Goal: Book appointment/travel/reservation

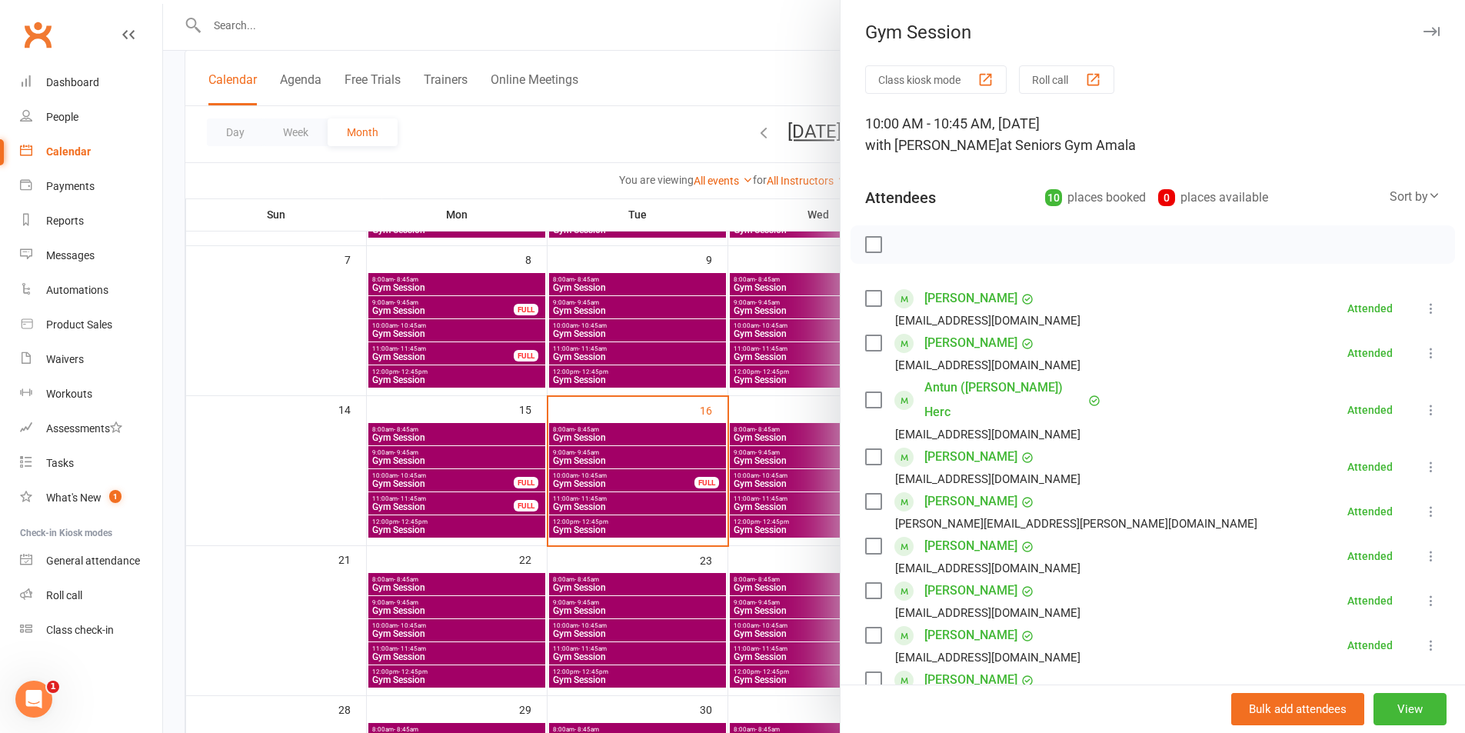
scroll to position [154, 0]
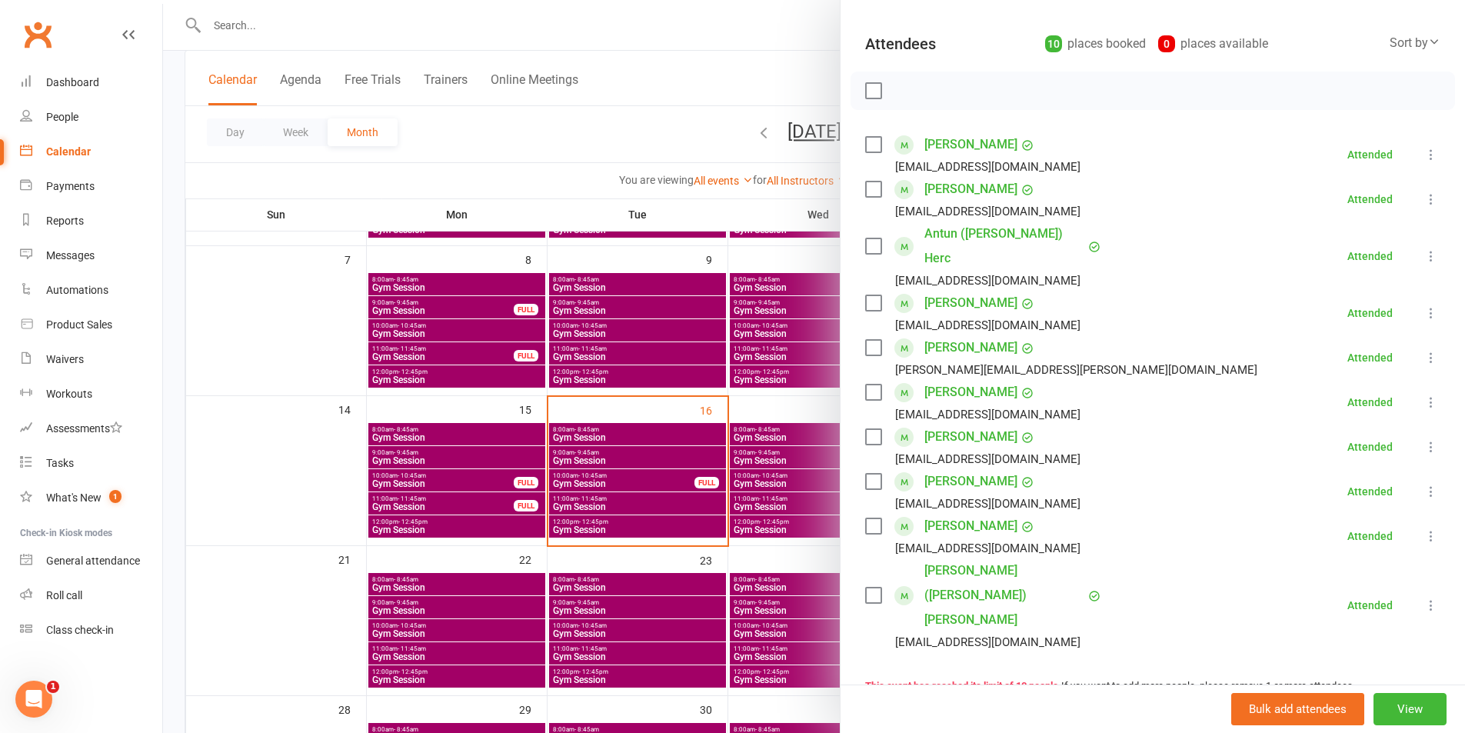
click at [565, 448] on div at bounding box center [814, 366] width 1302 height 733
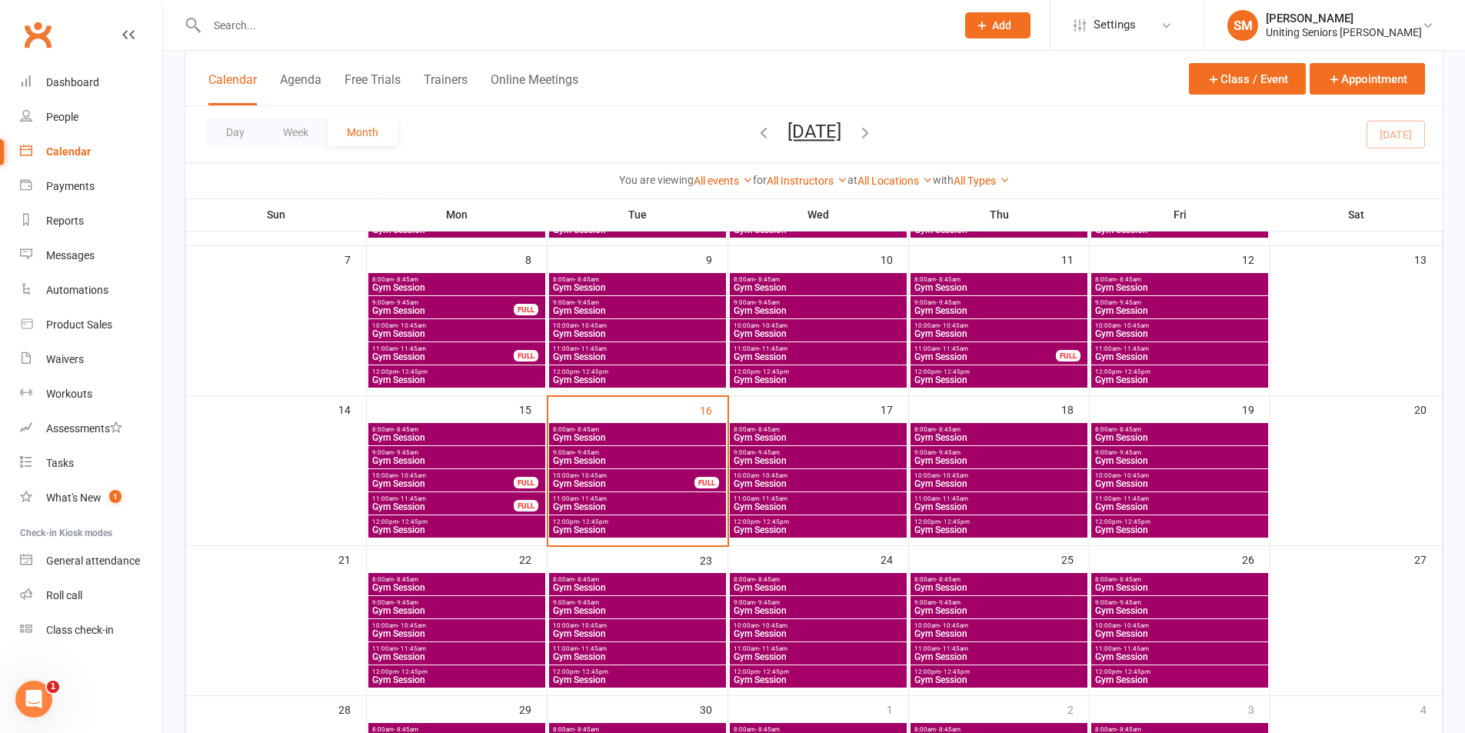
click at [628, 628] on span "10:00am - 10:45am" at bounding box center [637, 625] width 171 height 7
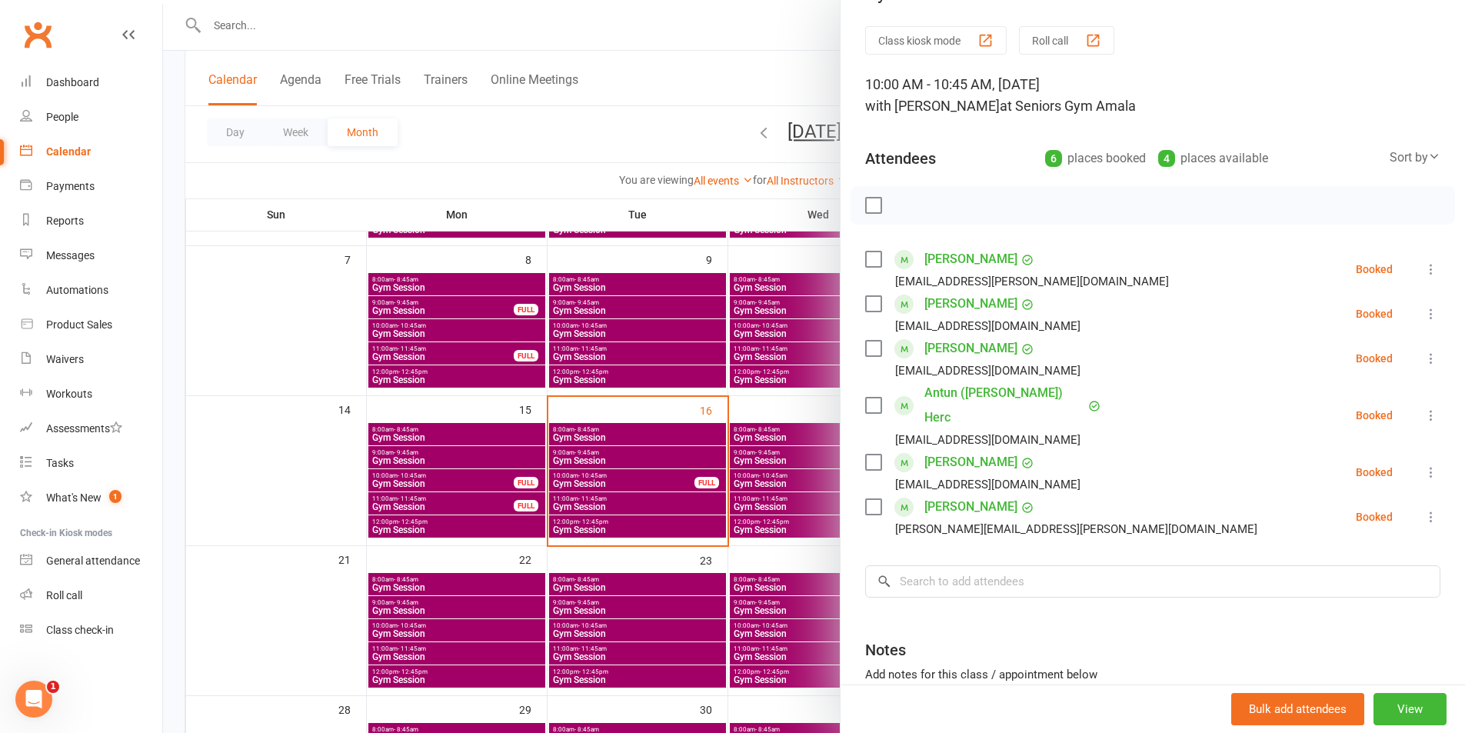
scroll to position [77, 0]
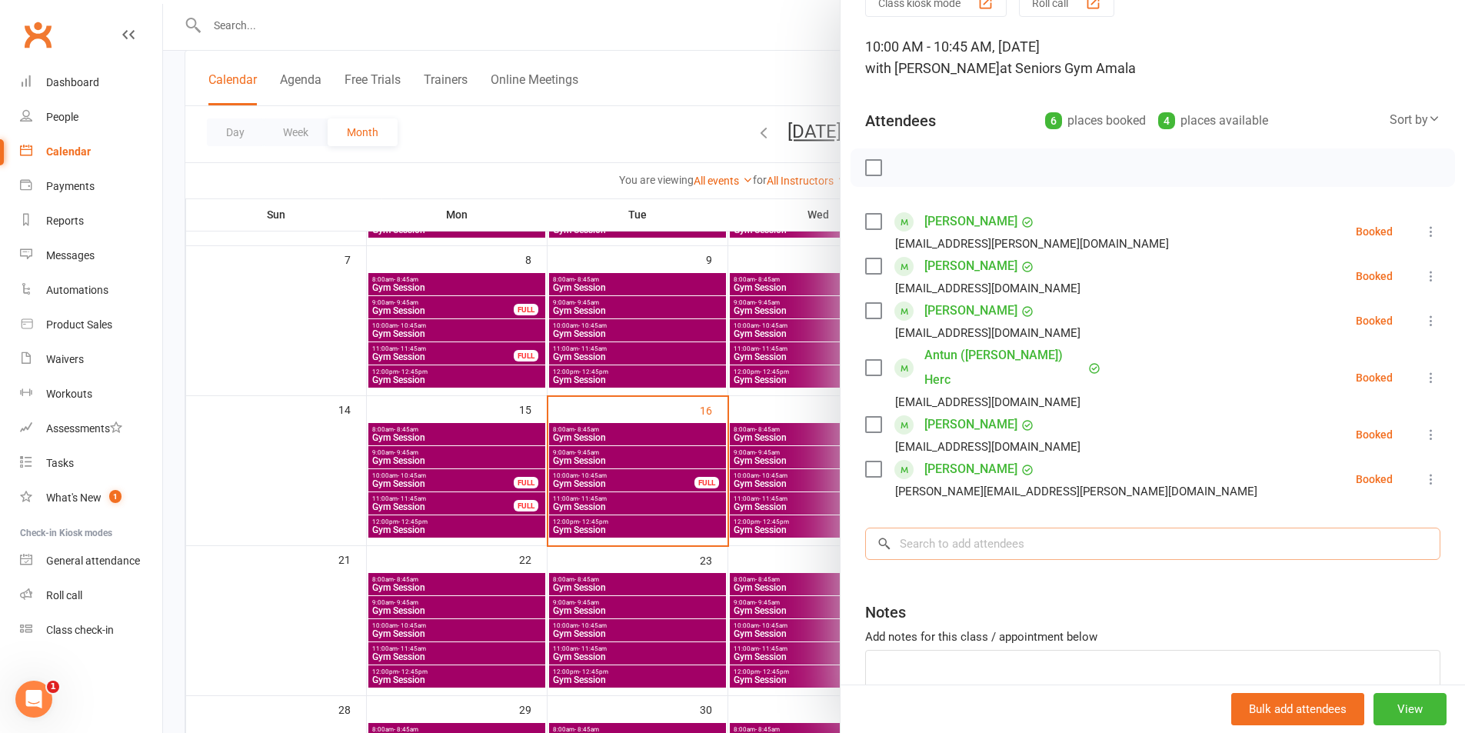
click at [1032, 528] on input "search" at bounding box center [1152, 544] width 575 height 32
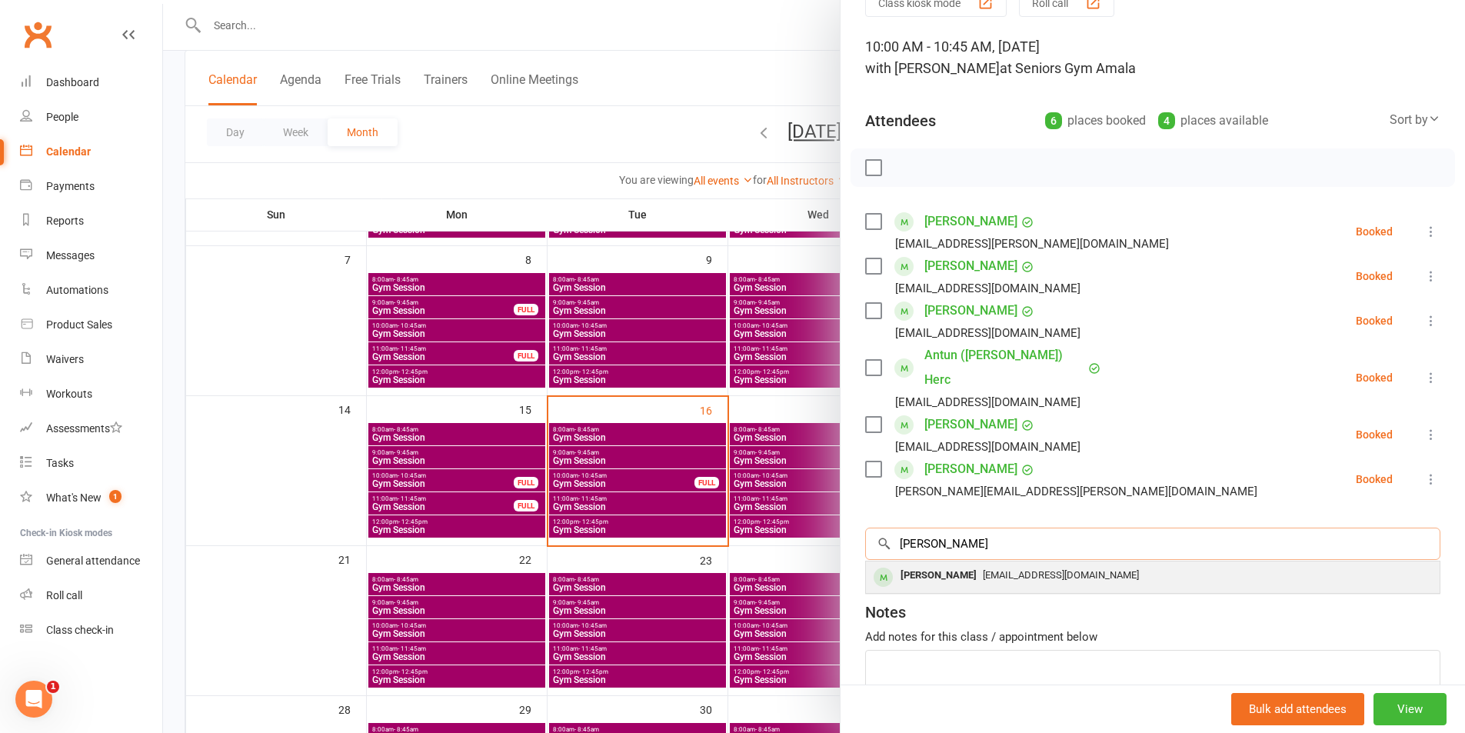
type input "[PERSON_NAME]"
click at [1015, 565] on div "[EMAIL_ADDRESS][DOMAIN_NAME]" at bounding box center [1153, 576] width 562 height 22
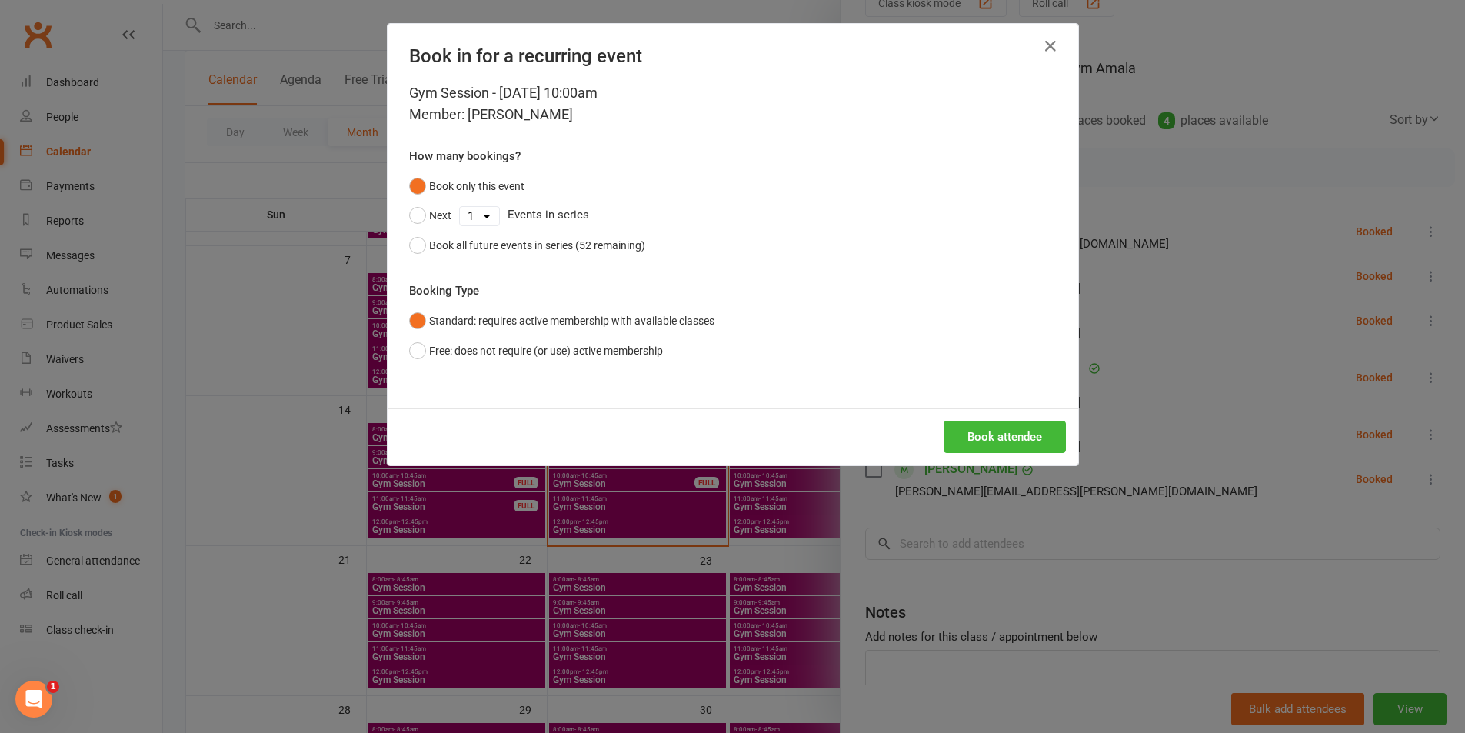
drag, startPoint x: 487, startPoint y: 218, endPoint x: 495, endPoint y: 291, distance: 73.5
click at [487, 218] on select "1 2 3 4 5 6 7 8 9 10 11 12 13 14 15 16 17 18 19 20 21 22 23 24 25 26 27 28 29 3…" at bounding box center [479, 216] width 39 height 18
select select "9"
click at [460, 207] on select "1 2 3 4 5 6 7 8 9 10 11 12 13 14 15 16 17 18 19 20 21 22 23 24 25 26 27 28 29 3…" at bounding box center [479, 216] width 39 height 18
click at [412, 222] on button "Next" at bounding box center [430, 215] width 42 height 29
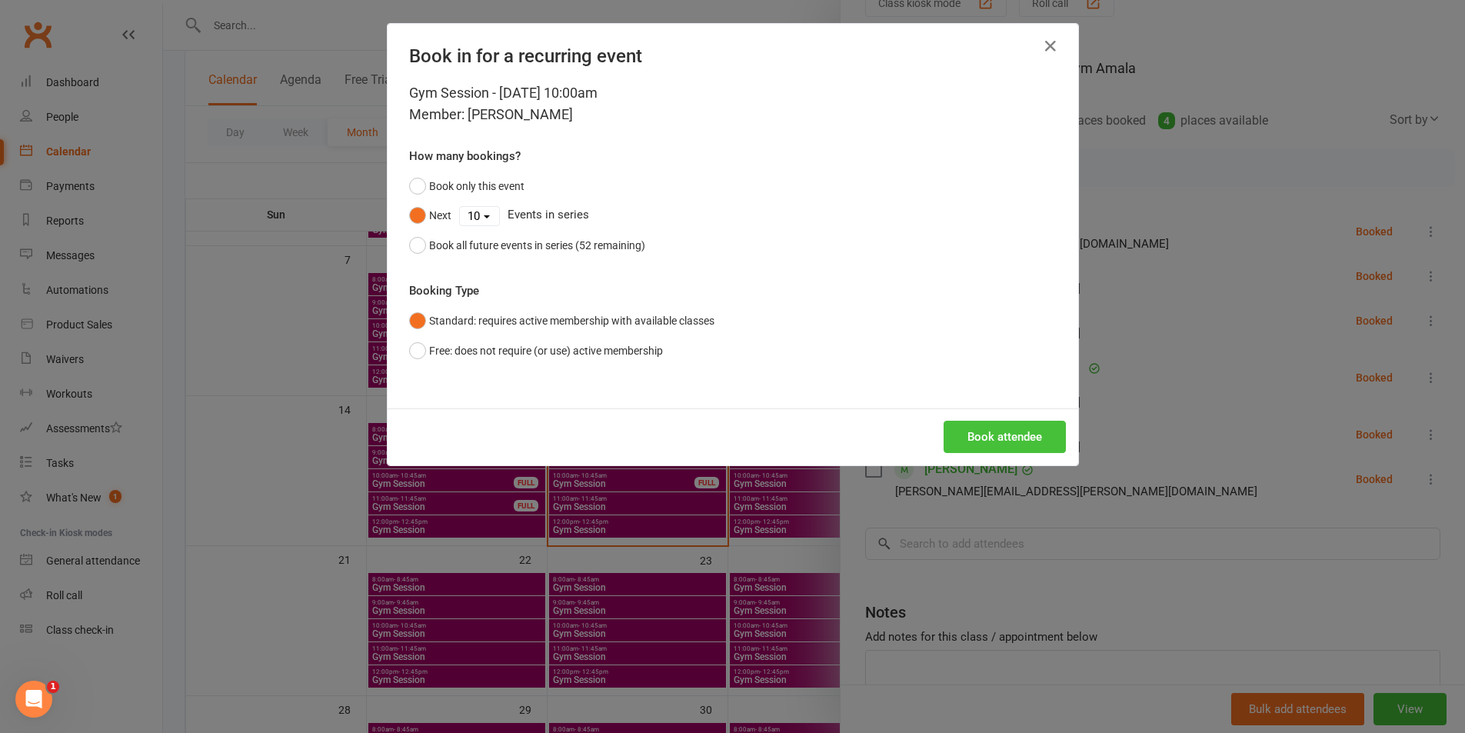
drag, startPoint x: 1009, startPoint y: 438, endPoint x: 949, endPoint y: 523, distance: 104.4
click at [1008, 439] on button "Book attendee" at bounding box center [1005, 437] width 122 height 32
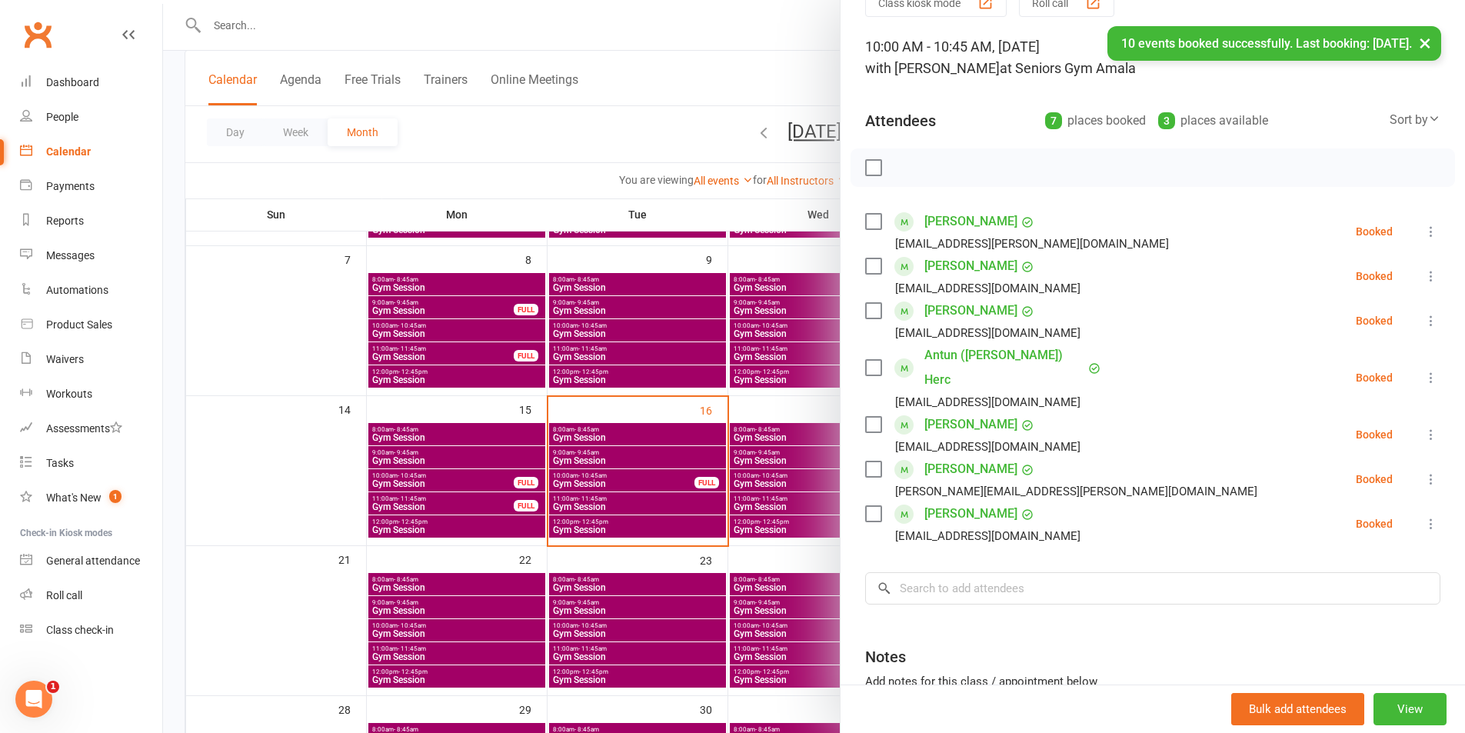
click at [812, 523] on div at bounding box center [814, 366] width 1302 height 733
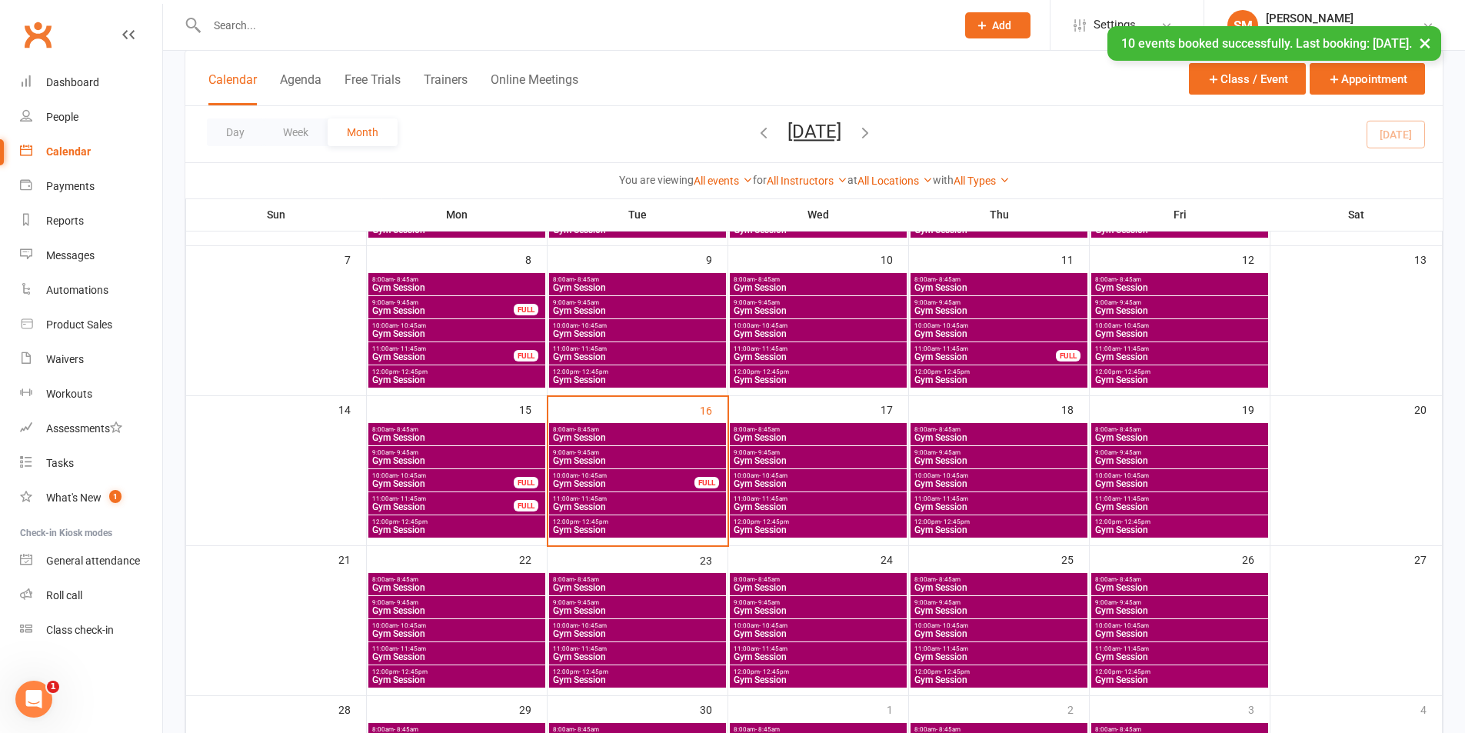
click at [598, 329] on span "Gym Session" at bounding box center [637, 333] width 171 height 9
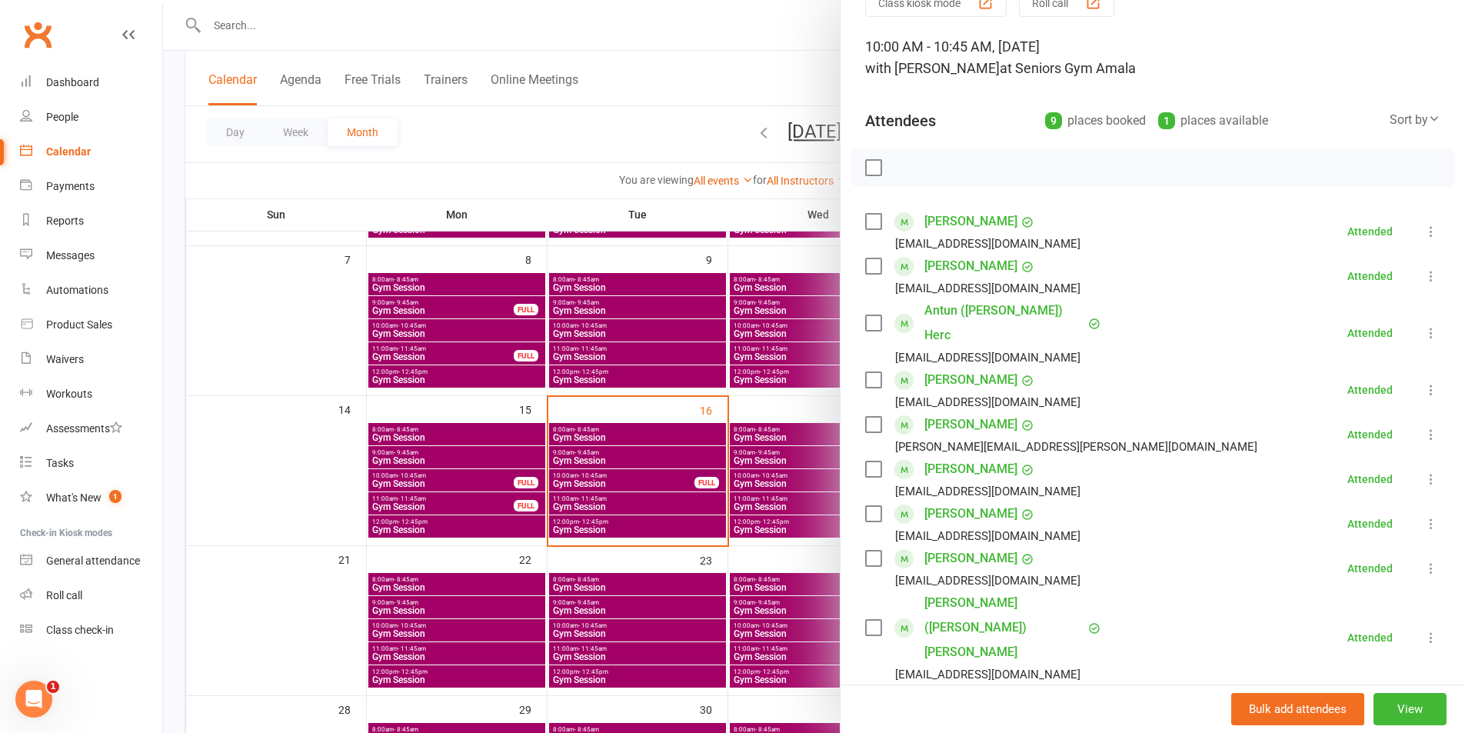
click at [1024, 711] on input "search" at bounding box center [1152, 727] width 575 height 32
type input "[PERSON_NAME]"
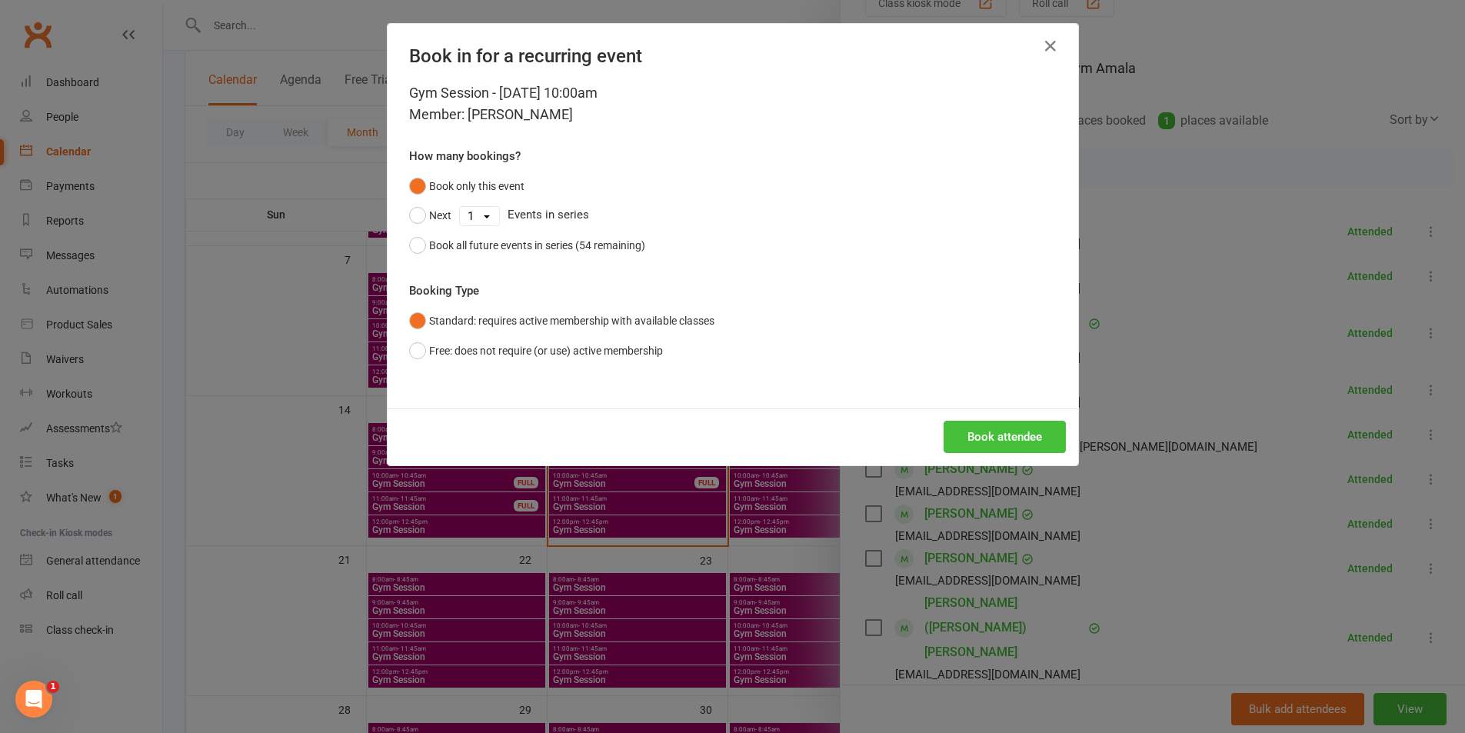
drag, startPoint x: 994, startPoint y: 435, endPoint x: 975, endPoint y: 452, distance: 25.1
click at [995, 435] on button "Book attendee" at bounding box center [1005, 437] width 122 height 32
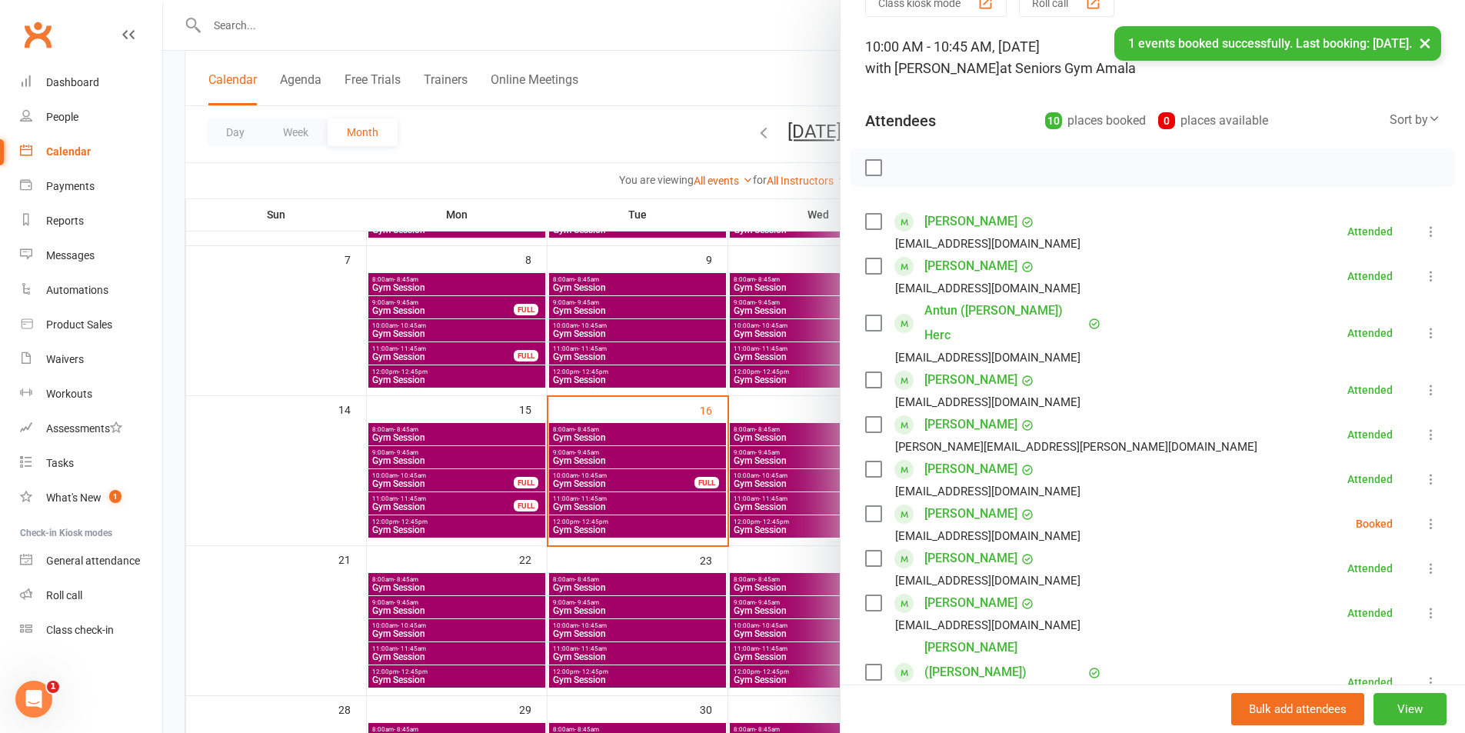
click at [1424, 516] on icon at bounding box center [1431, 523] width 15 height 15
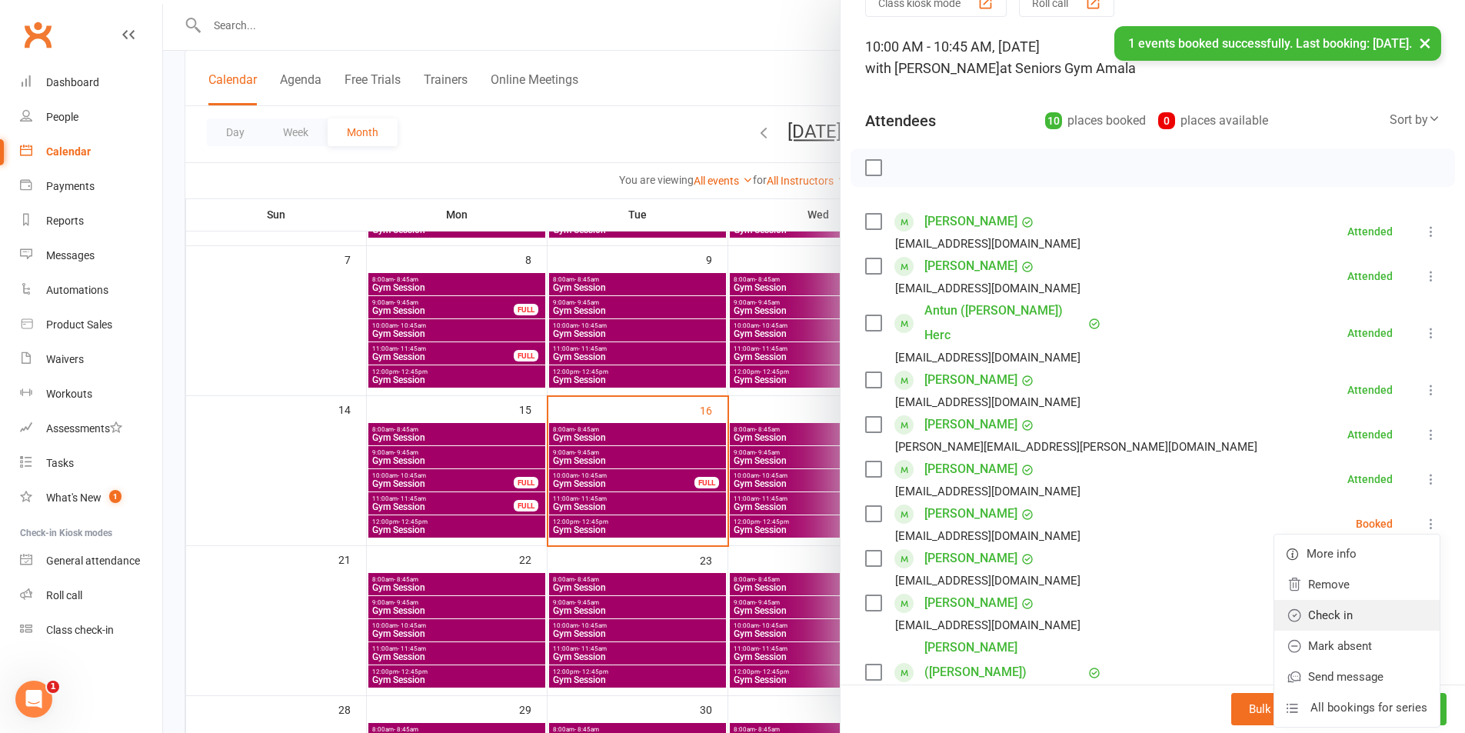
click at [1387, 600] on link "Check in" at bounding box center [1357, 615] width 165 height 31
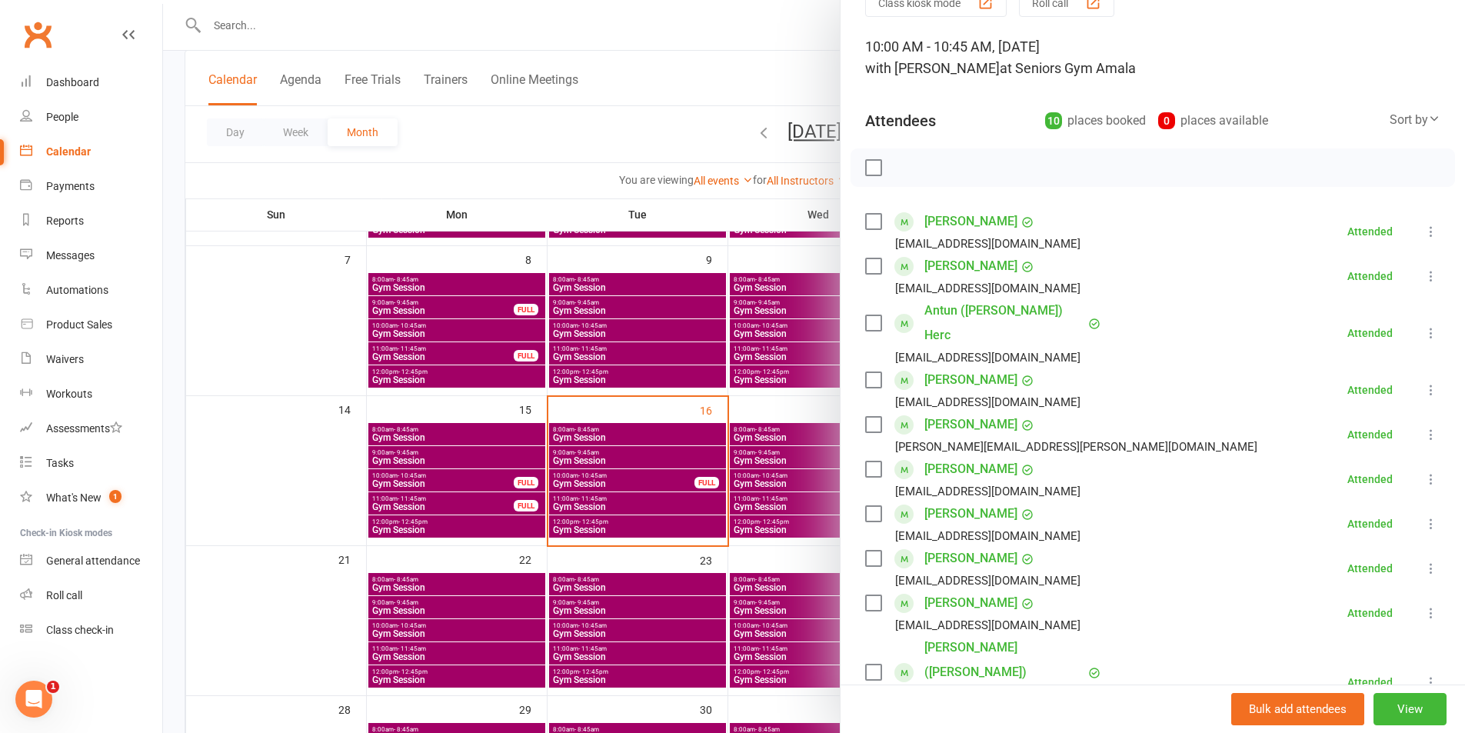
click at [688, 495] on div at bounding box center [814, 366] width 1302 height 733
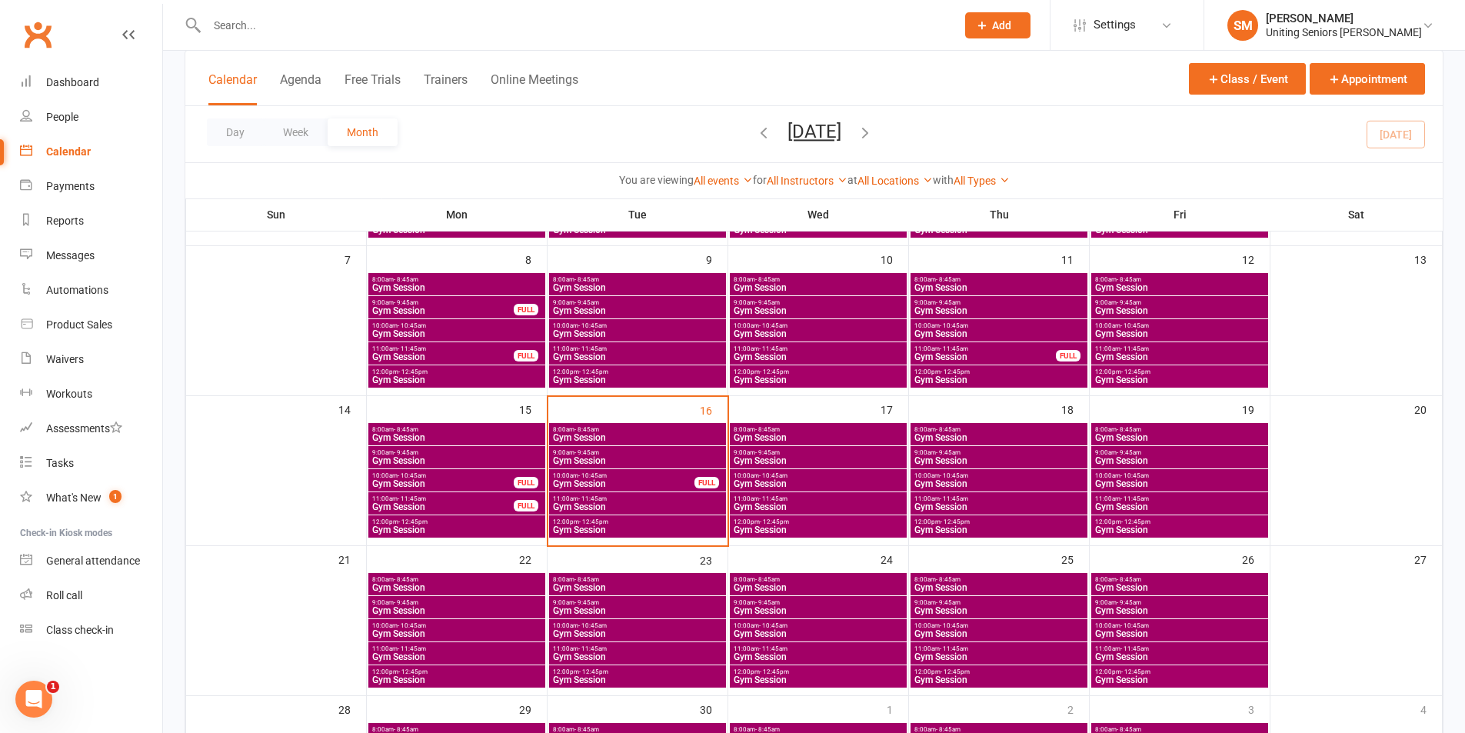
click at [685, 503] on span "Gym Session" at bounding box center [637, 506] width 171 height 9
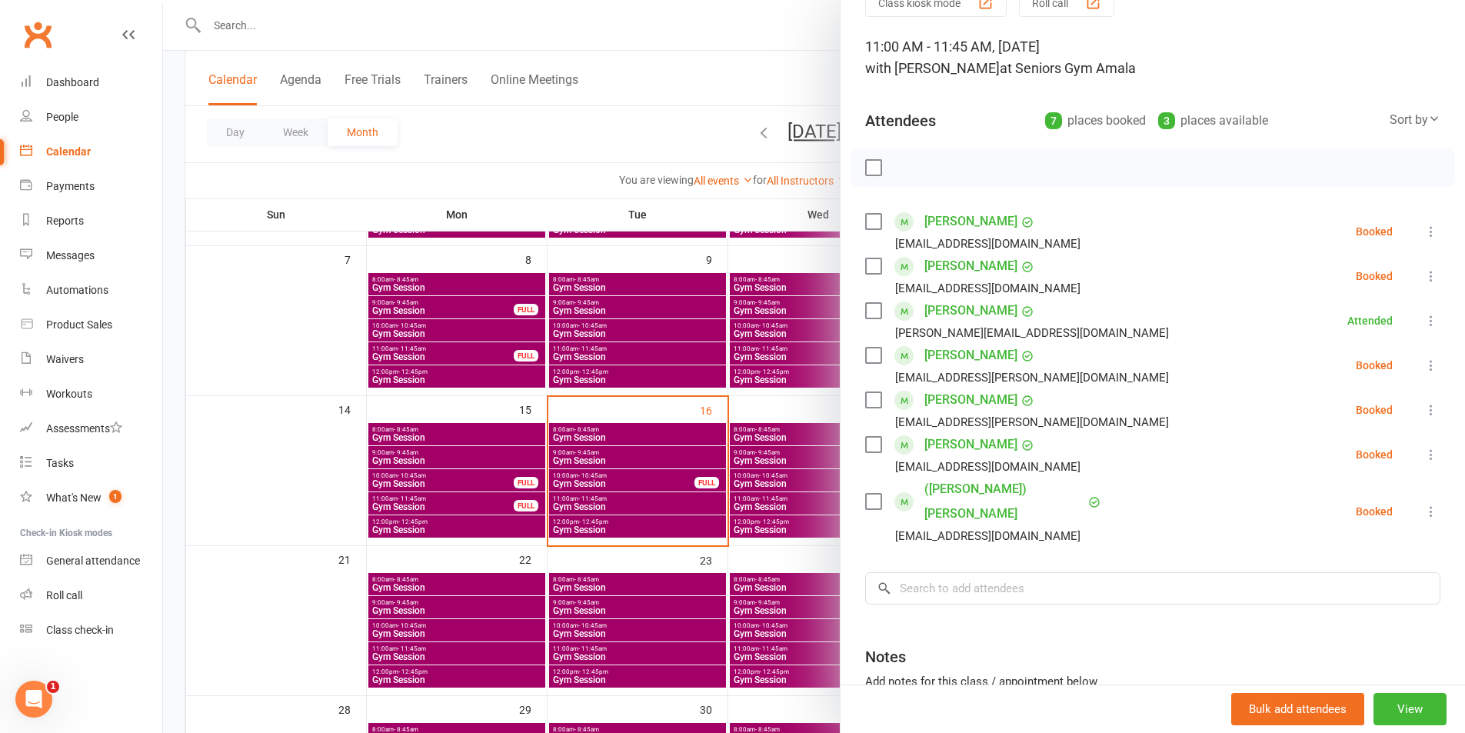
click at [1424, 458] on icon at bounding box center [1431, 454] width 15 height 15
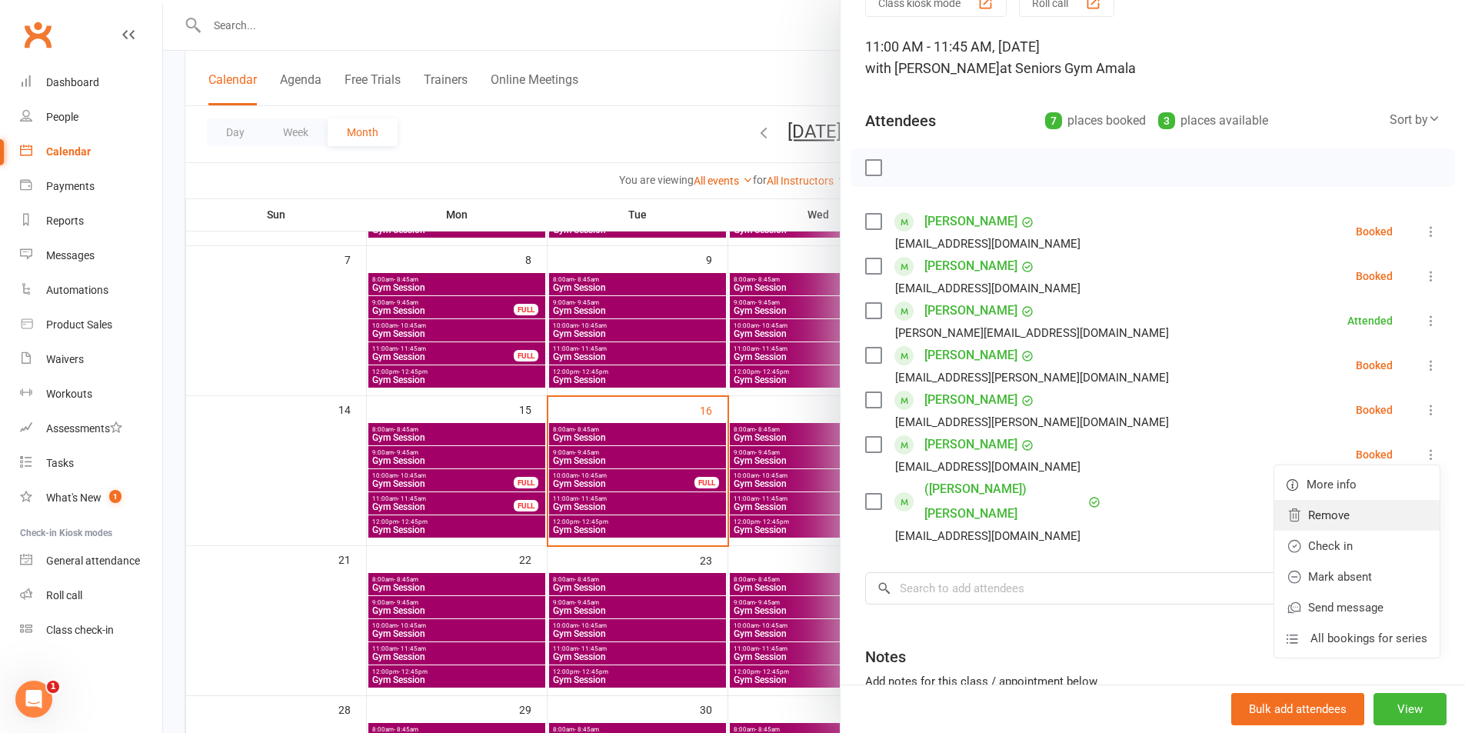
click at [1323, 515] on link "Remove" at bounding box center [1357, 515] width 165 height 31
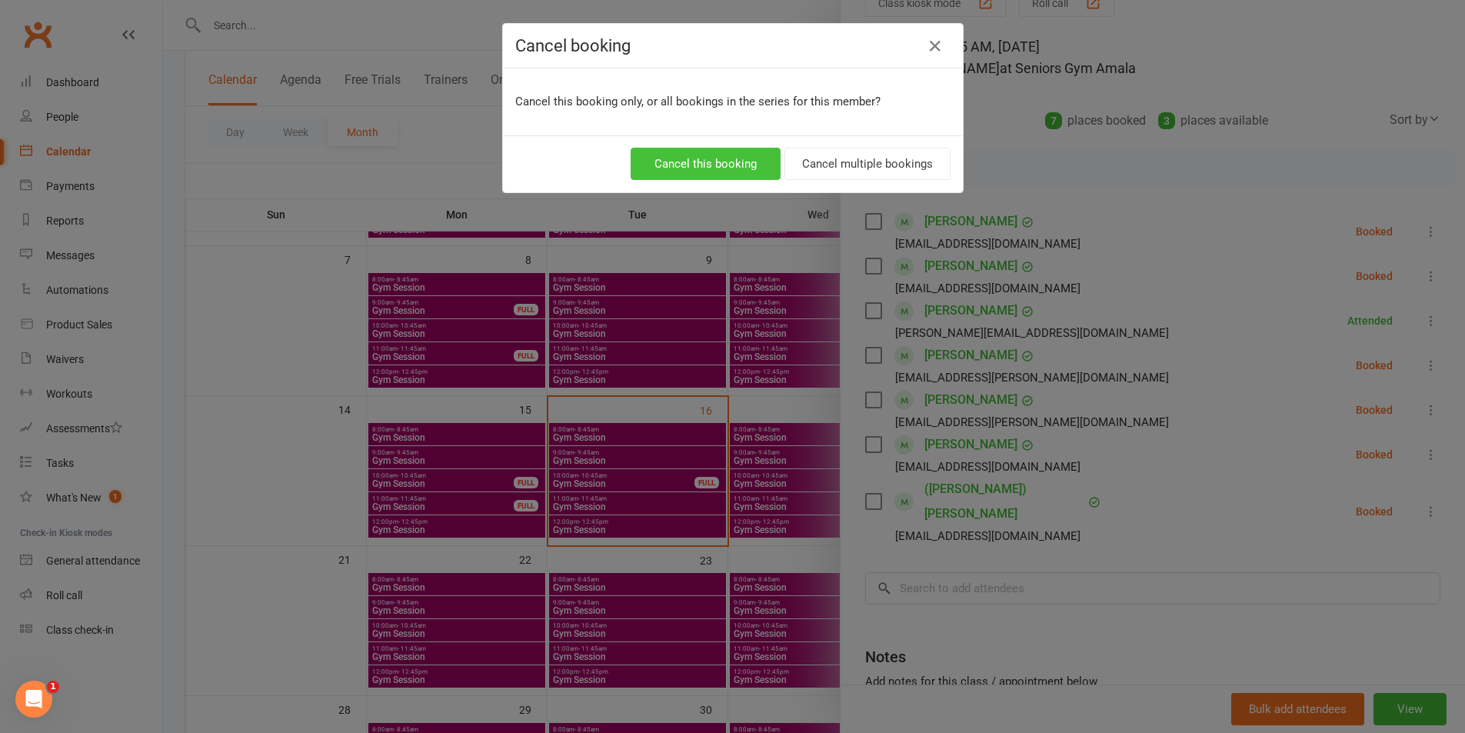
drag, startPoint x: 716, startPoint y: 158, endPoint x: 743, endPoint y: 198, distance: 48.9
click at [716, 159] on button "Cancel this booking" at bounding box center [706, 164] width 150 height 32
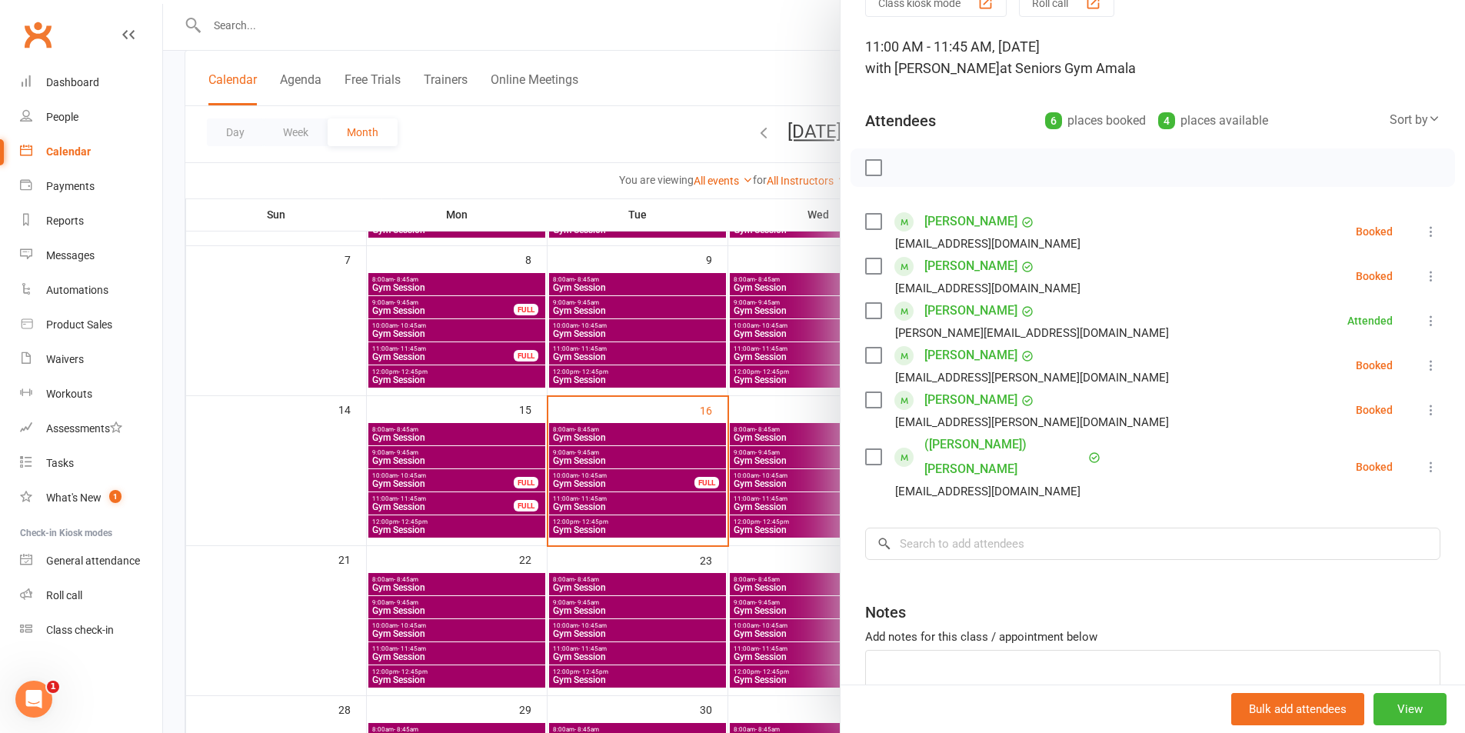
click at [1424, 416] on icon at bounding box center [1431, 409] width 15 height 15
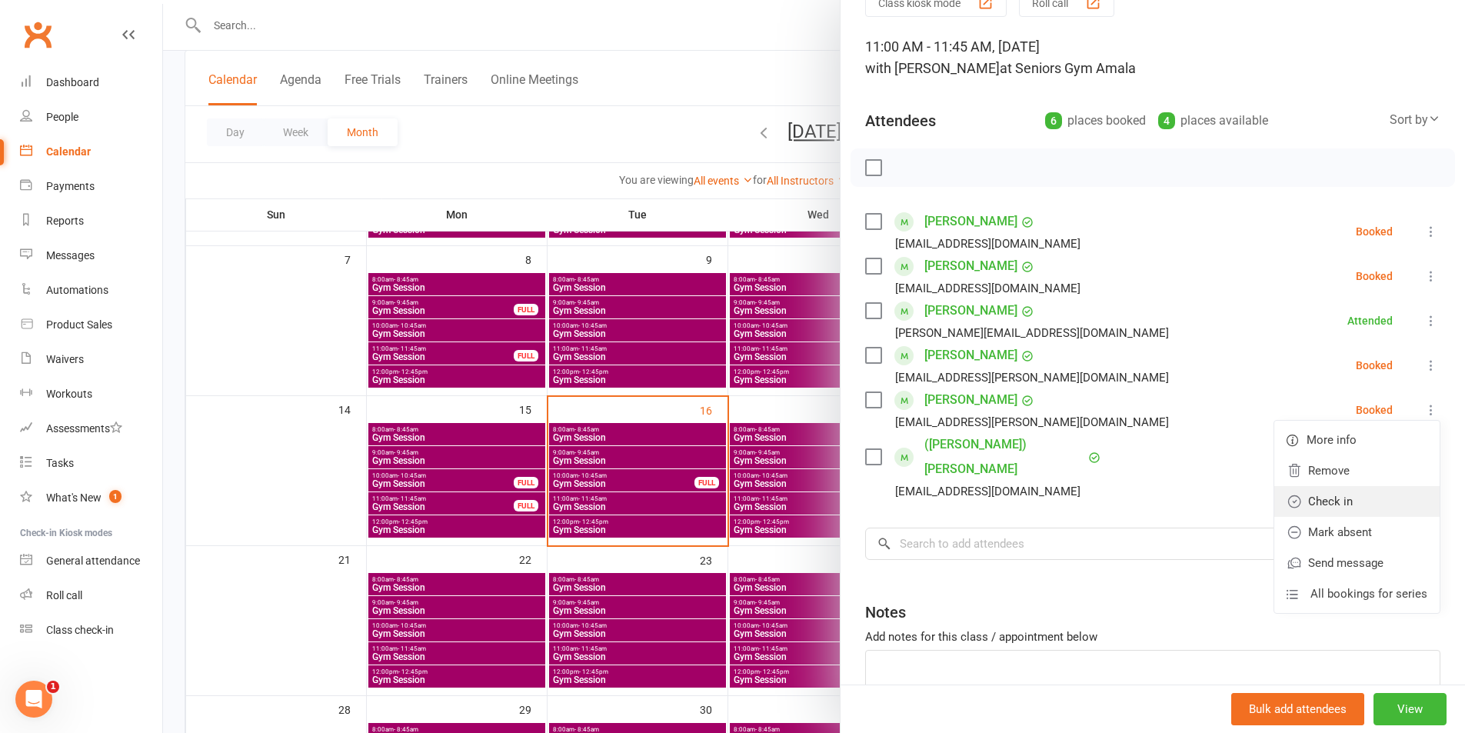
click at [1293, 499] on link "Check in" at bounding box center [1357, 501] width 165 height 31
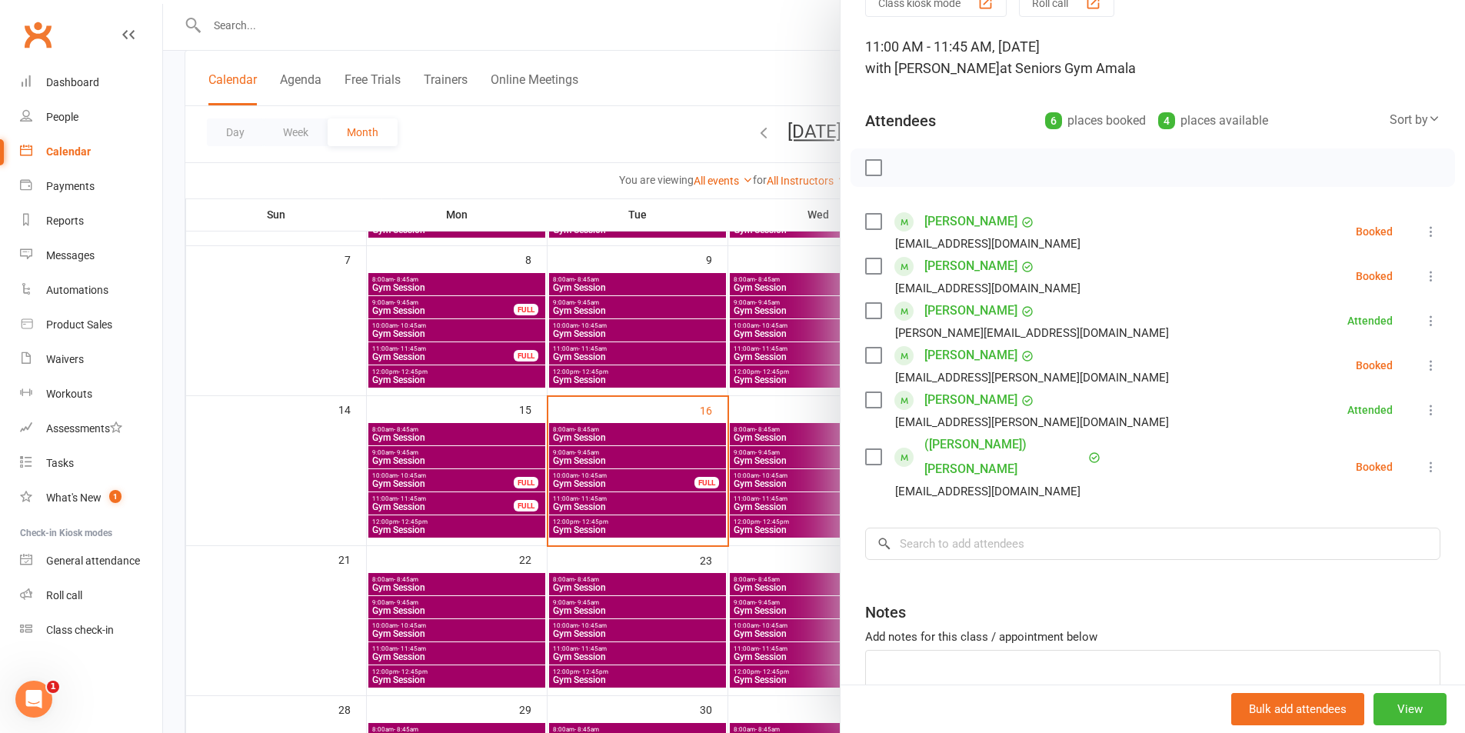
click at [1424, 367] on icon at bounding box center [1431, 365] width 15 height 15
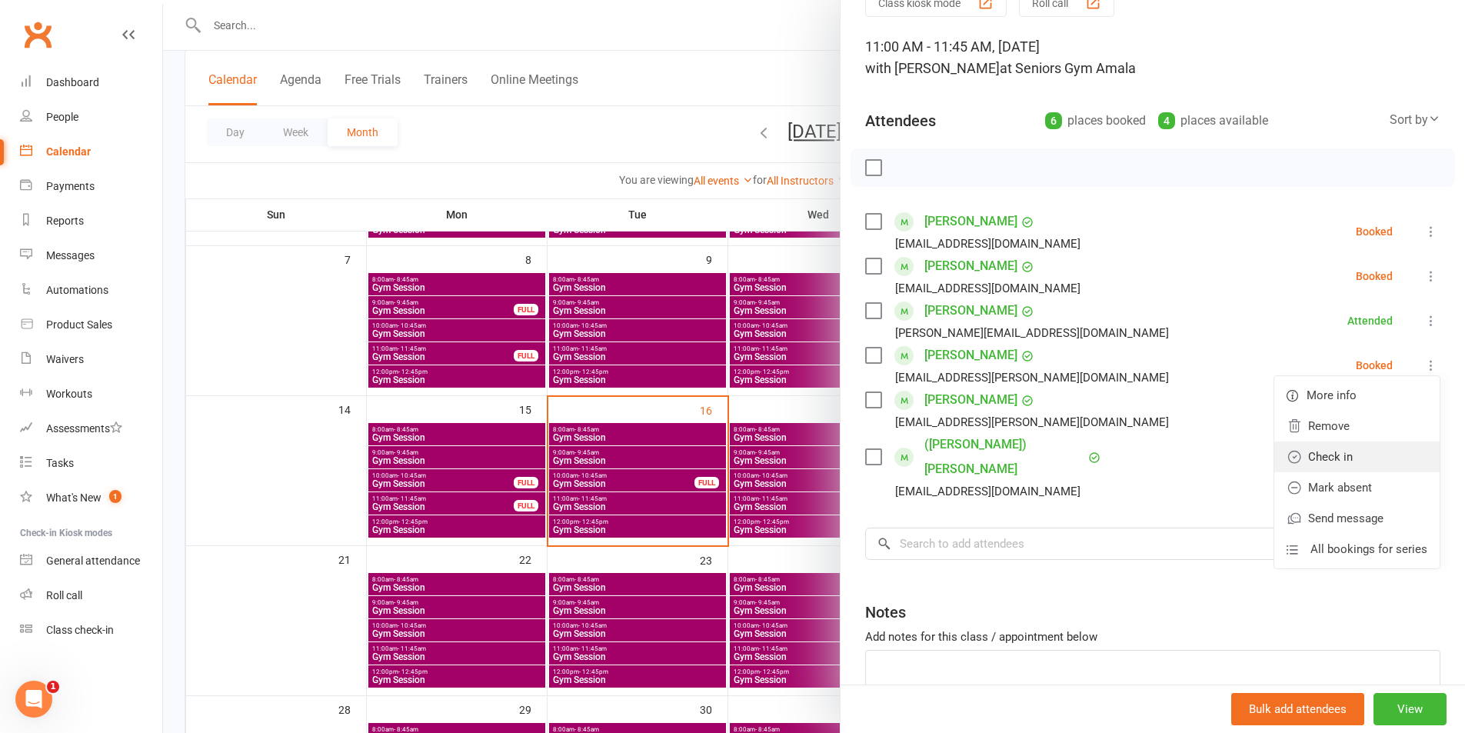
click at [1324, 458] on link "Check in" at bounding box center [1357, 457] width 165 height 31
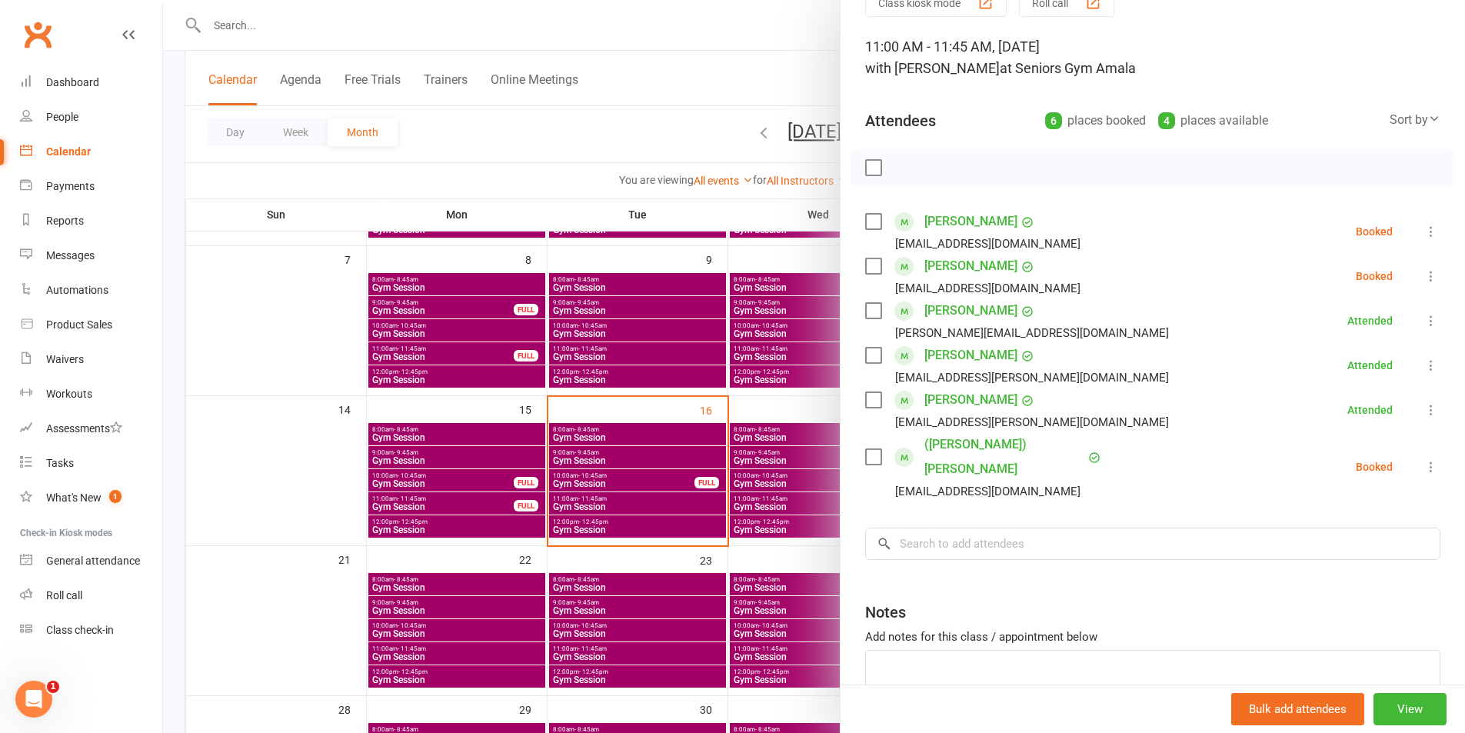
drag, startPoint x: 562, startPoint y: 459, endPoint x: 571, endPoint y: 467, distance: 11.4
click at [562, 459] on div at bounding box center [814, 366] width 1302 height 733
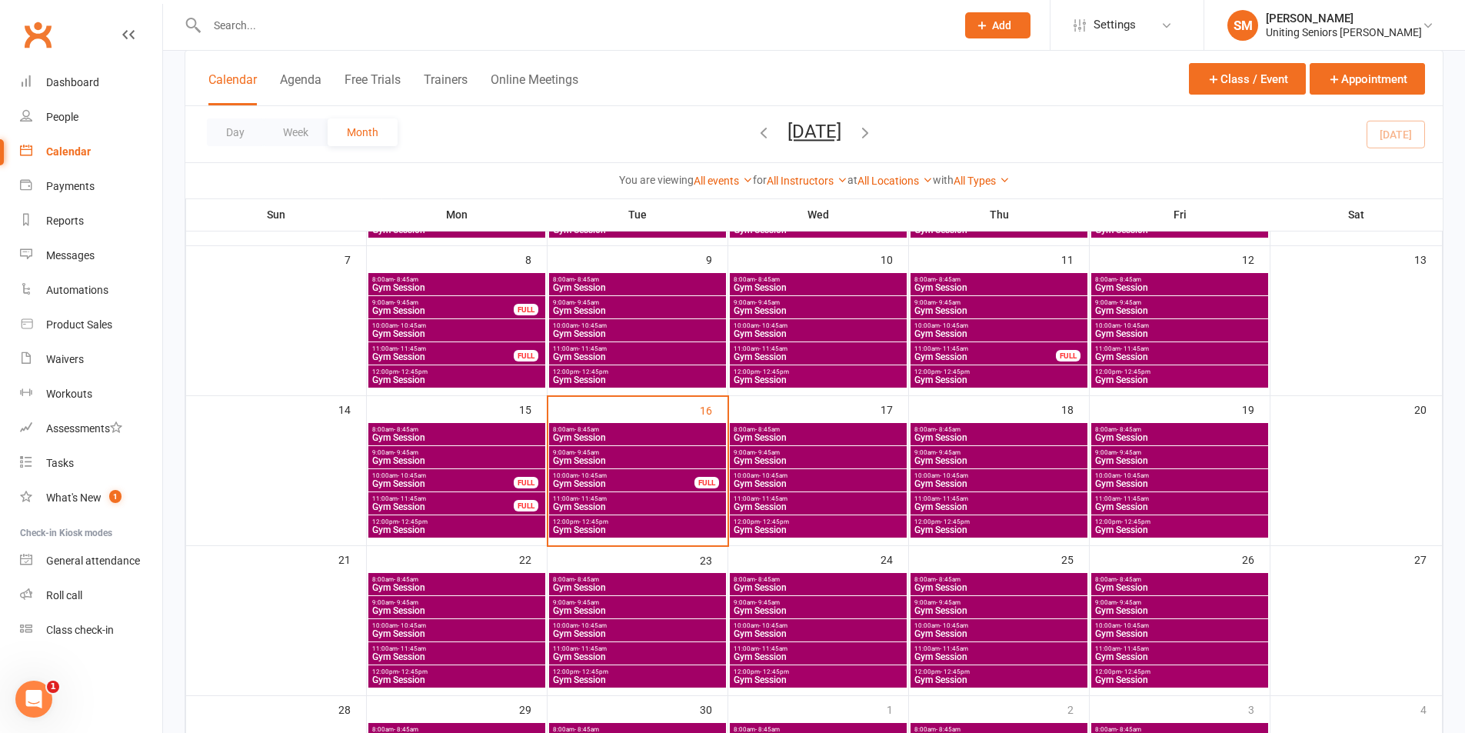
click at [599, 524] on span "- 12:45pm" at bounding box center [593, 521] width 29 height 7
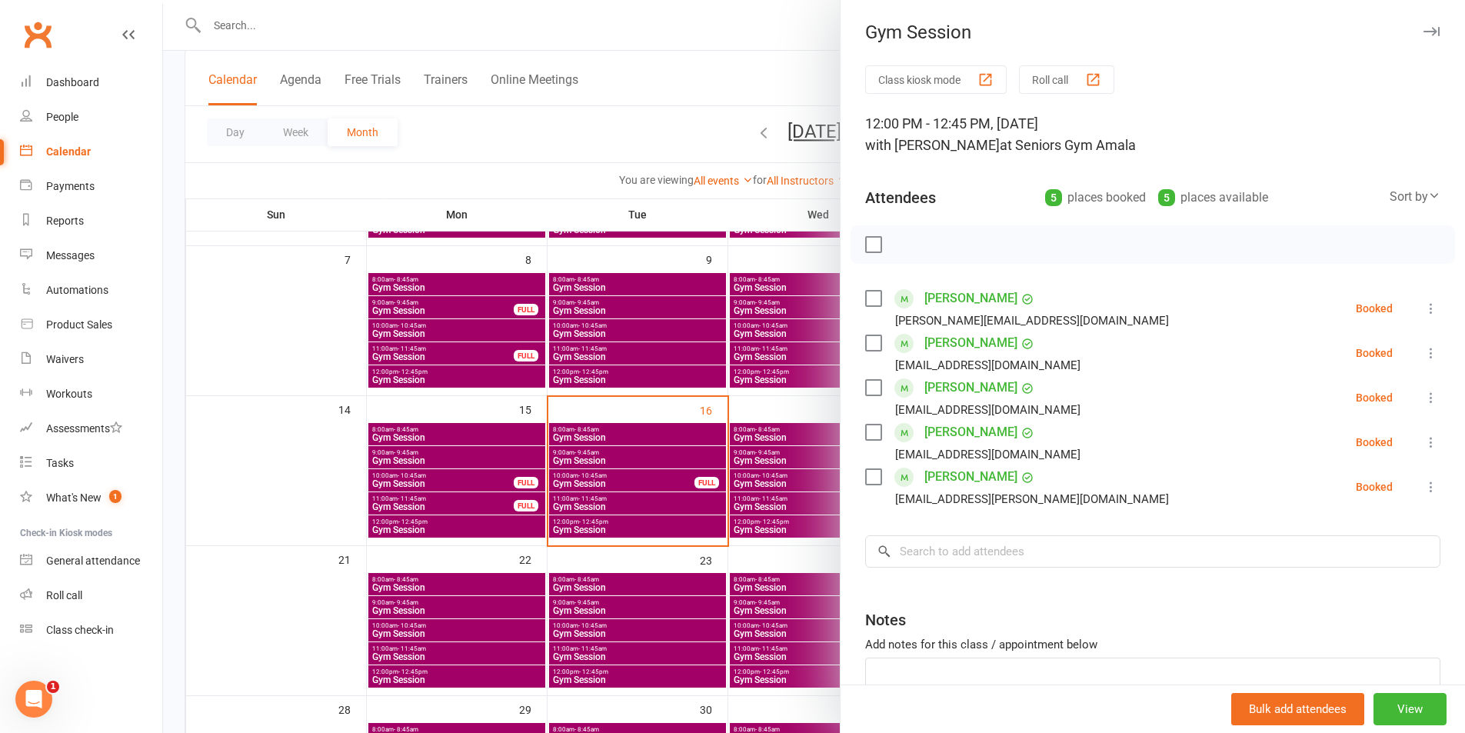
click at [678, 478] on div at bounding box center [814, 366] width 1302 height 733
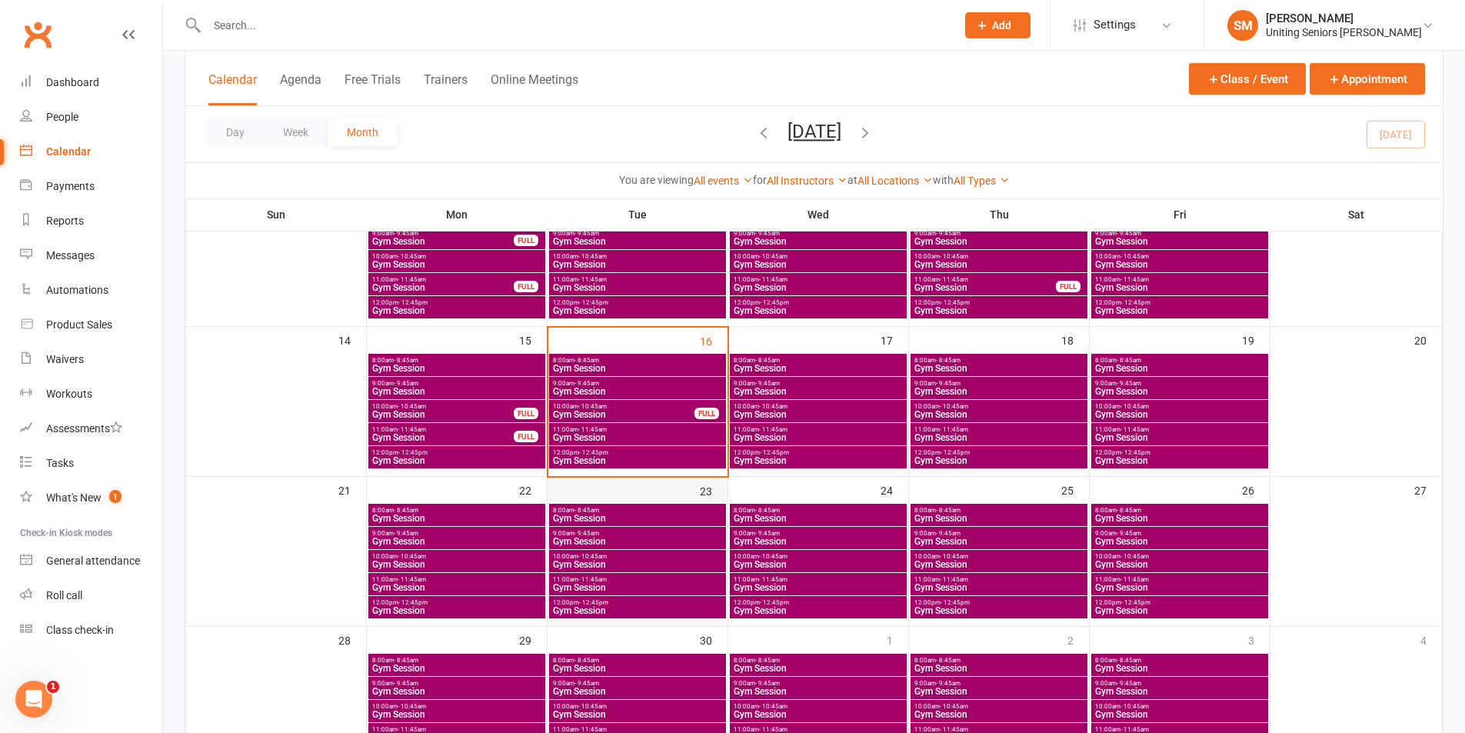
scroll to position [308, 0]
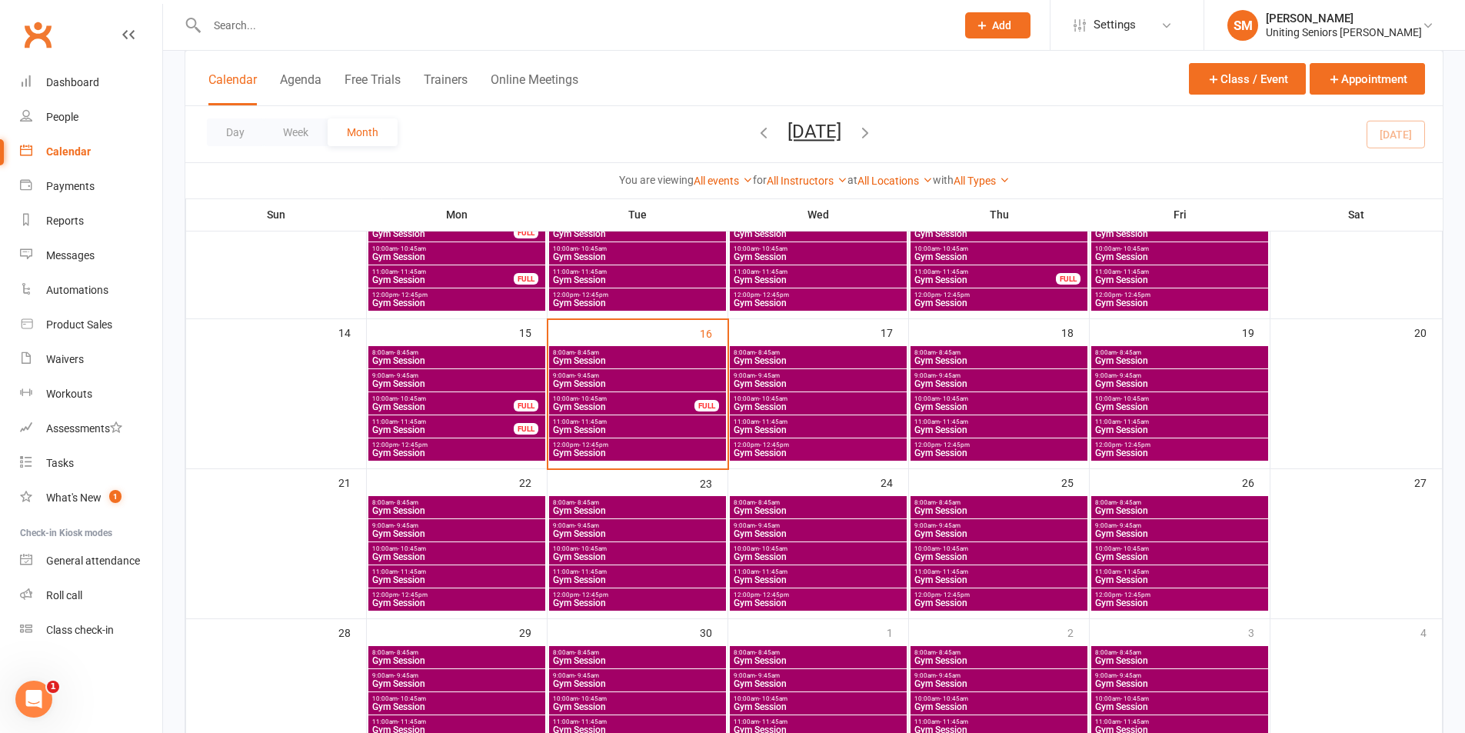
click at [1125, 595] on span "- 12:45pm" at bounding box center [1135, 595] width 29 height 7
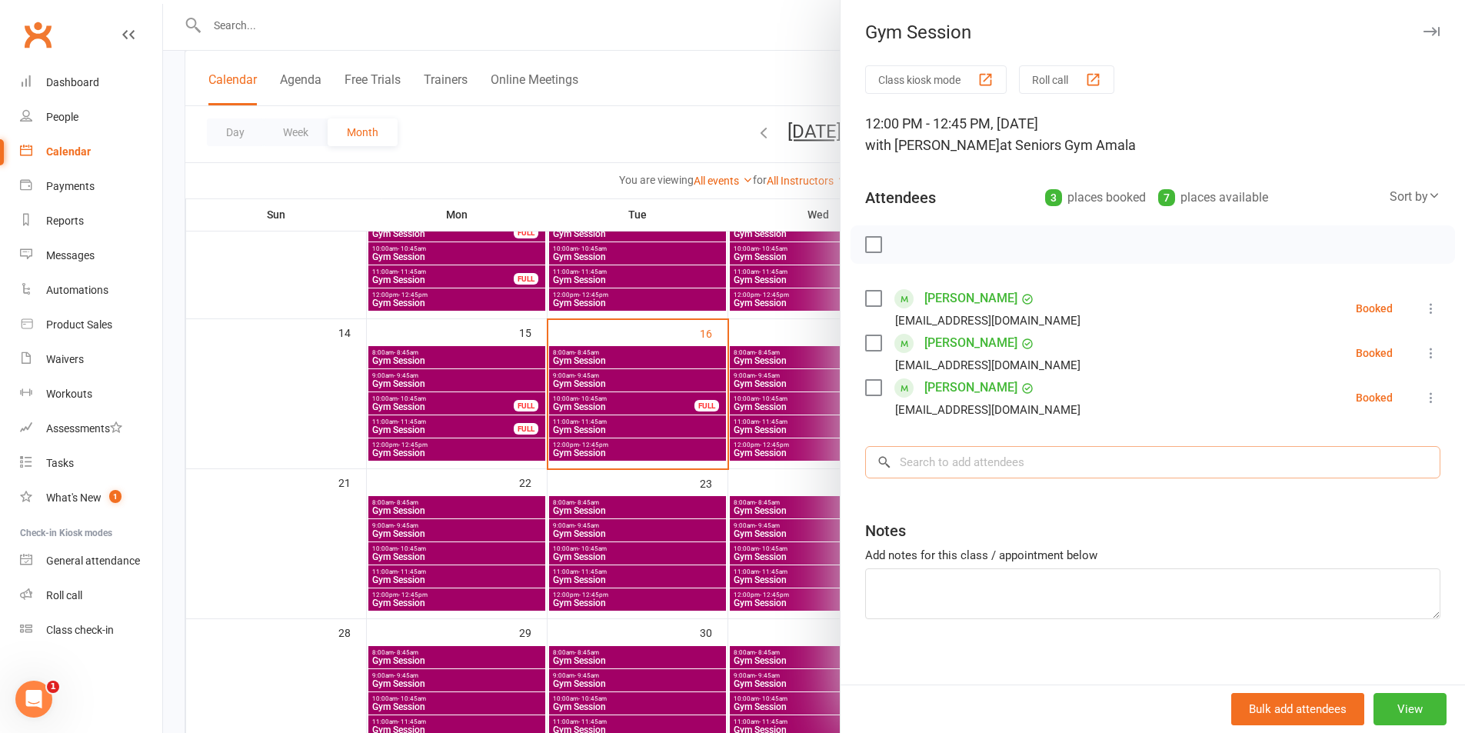
click at [1045, 468] on input "search" at bounding box center [1152, 462] width 575 height 32
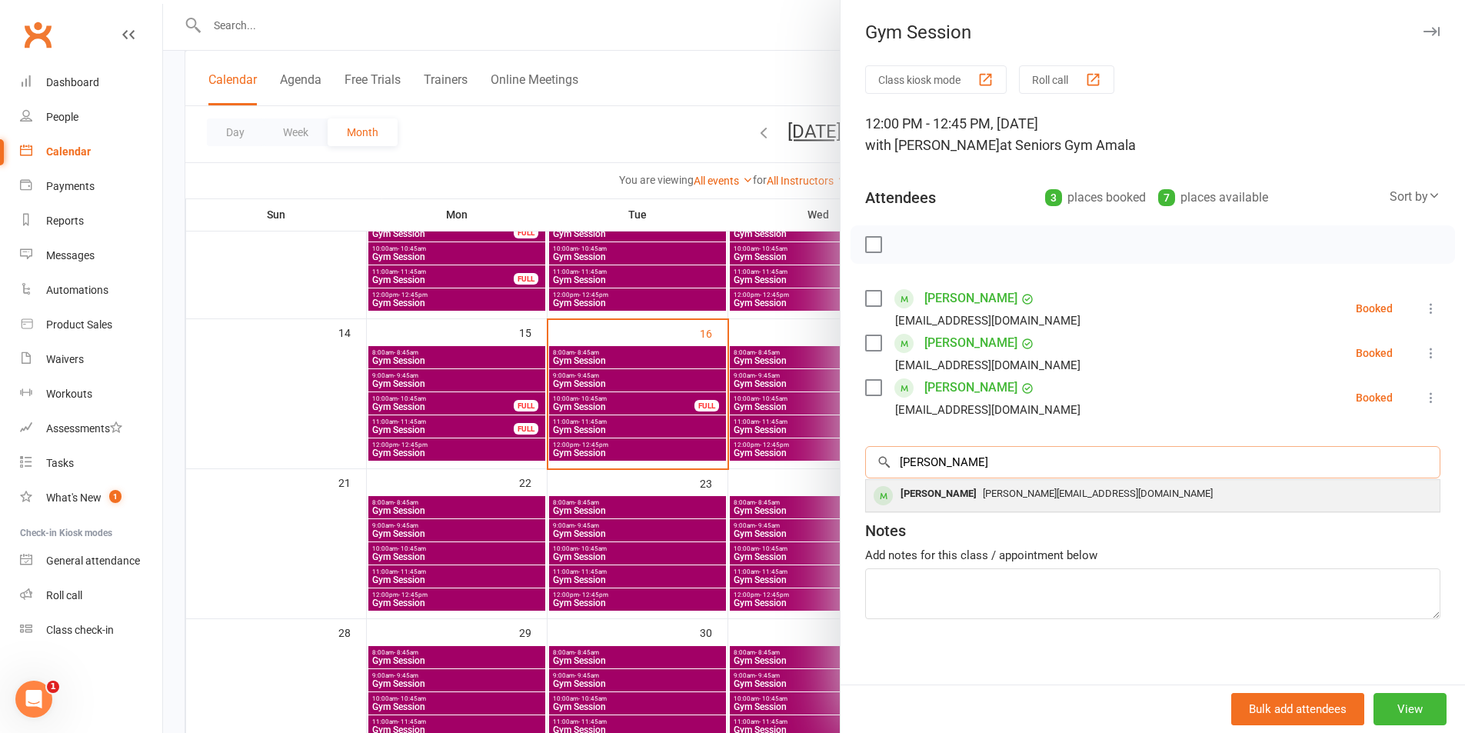
type input "[PERSON_NAME]"
click at [999, 495] on span "[PERSON_NAME][EMAIL_ADDRESS][DOMAIN_NAME]" at bounding box center [1098, 494] width 230 height 12
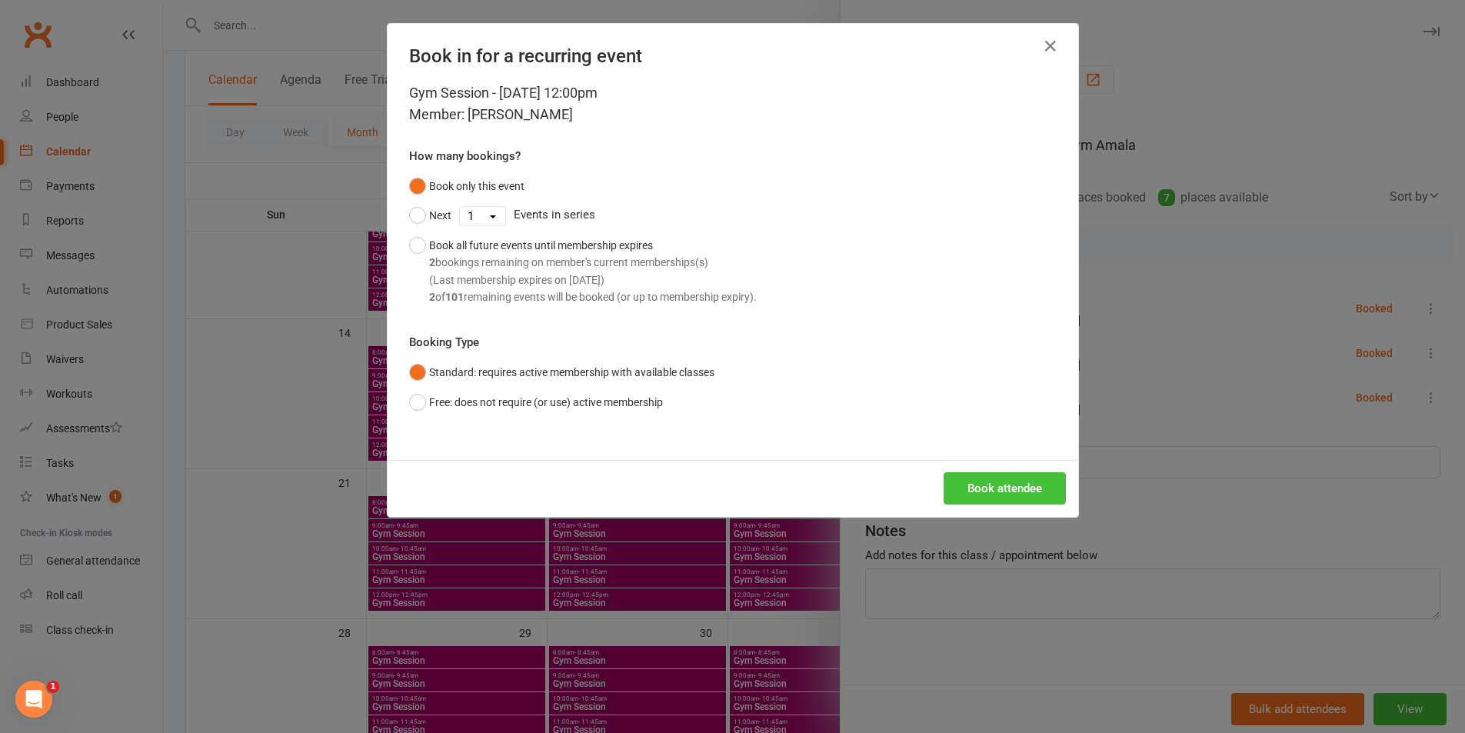
click at [1034, 488] on button "Book attendee" at bounding box center [1005, 488] width 122 height 32
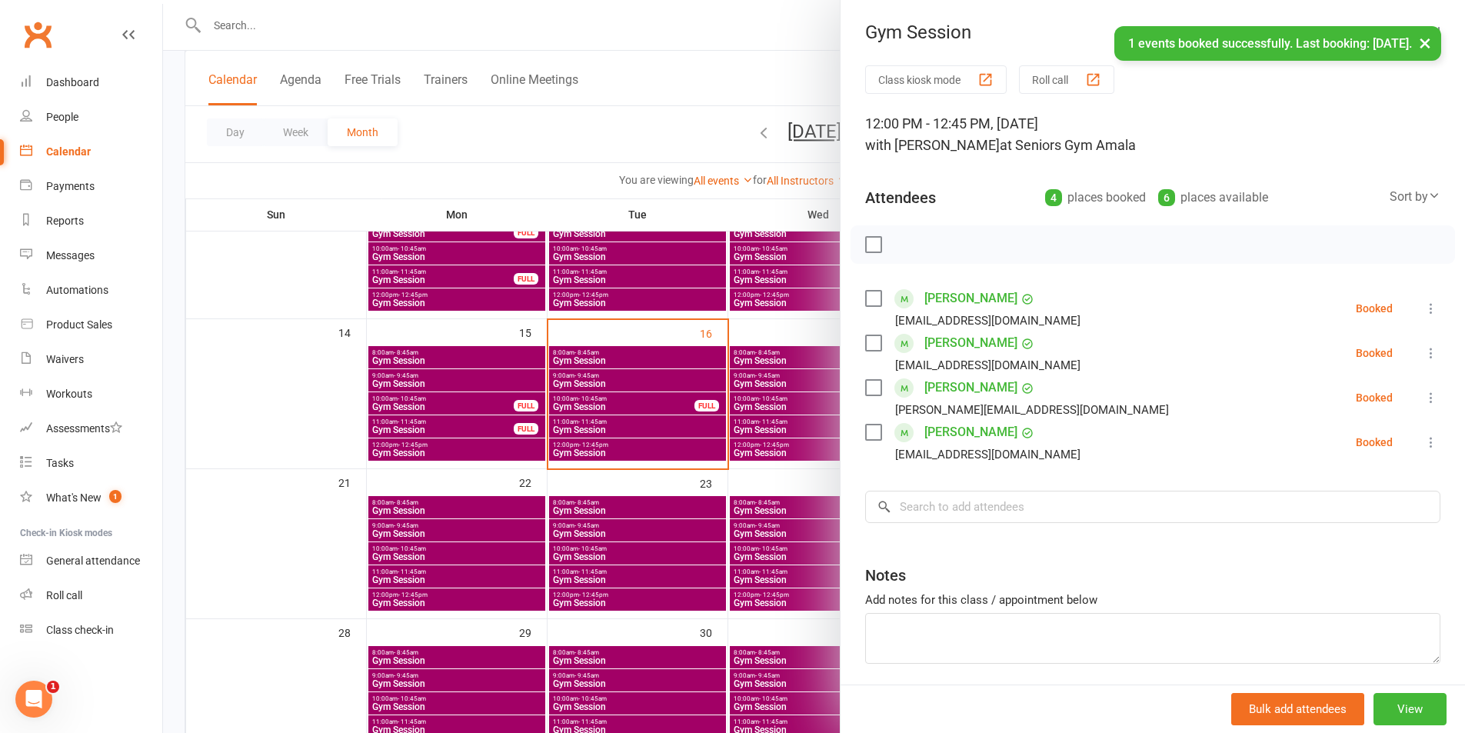
click at [515, 366] on div at bounding box center [814, 366] width 1302 height 733
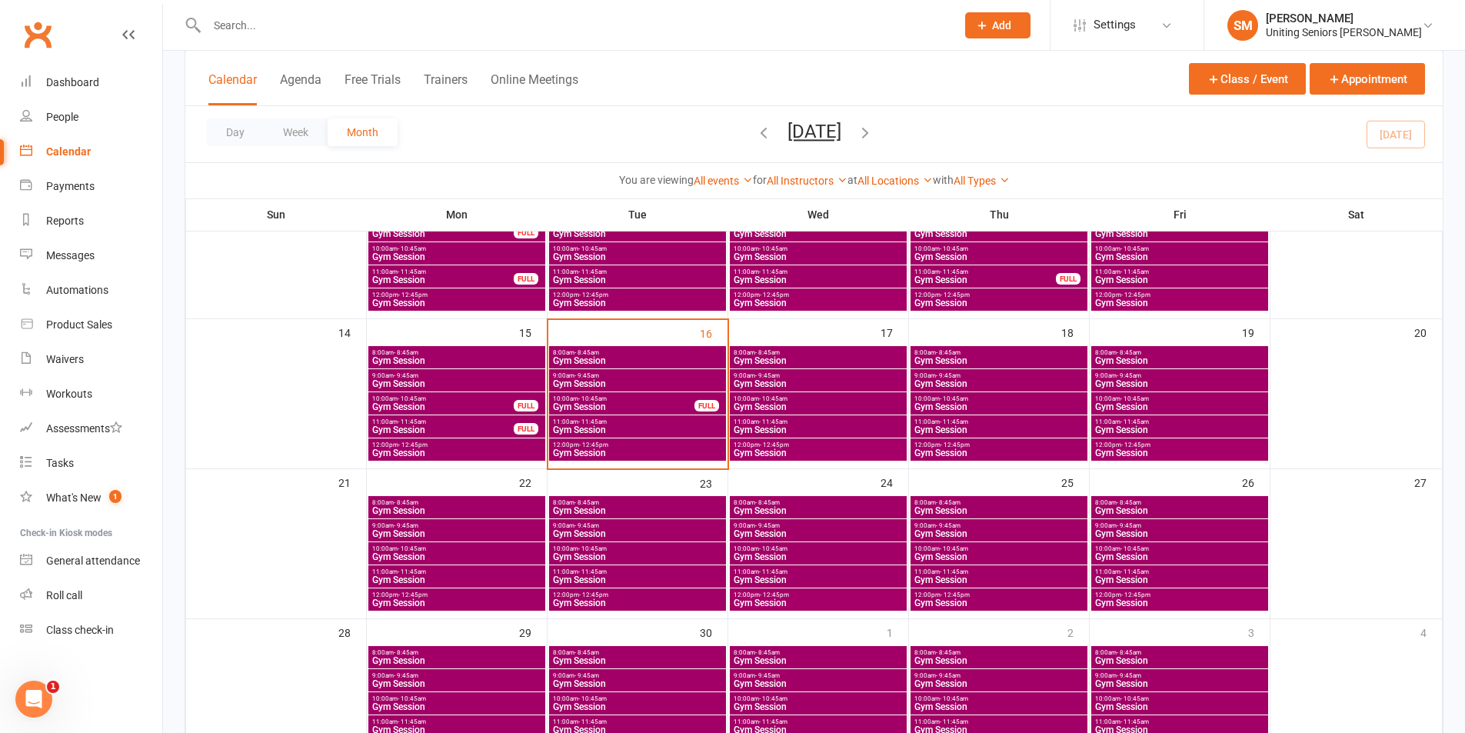
click at [666, 426] on span "Gym Session" at bounding box center [637, 429] width 171 height 9
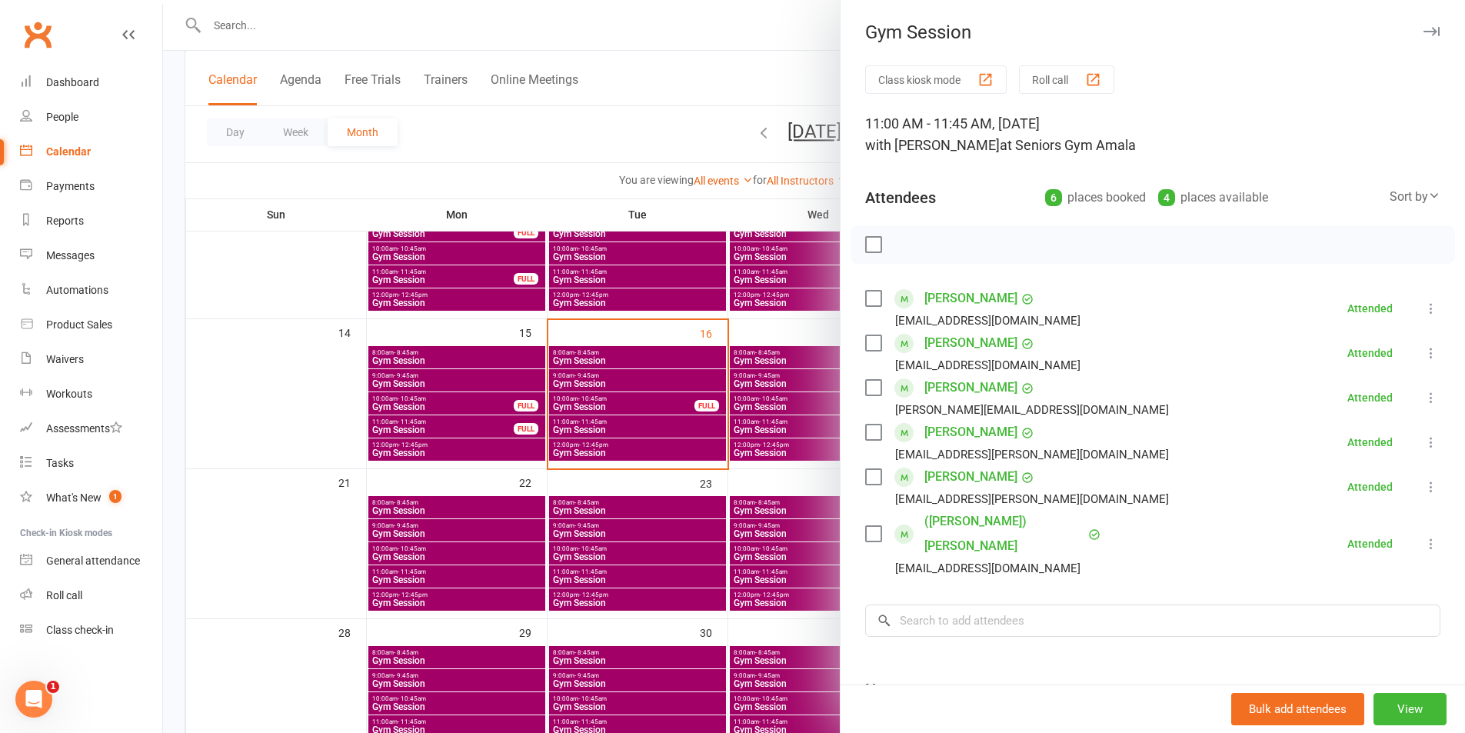
drag, startPoint x: 637, startPoint y: 491, endPoint x: 632, endPoint y: 500, distance: 10.3
click at [635, 493] on div at bounding box center [814, 366] width 1302 height 733
